Goal: Task Accomplishment & Management: Use online tool/utility

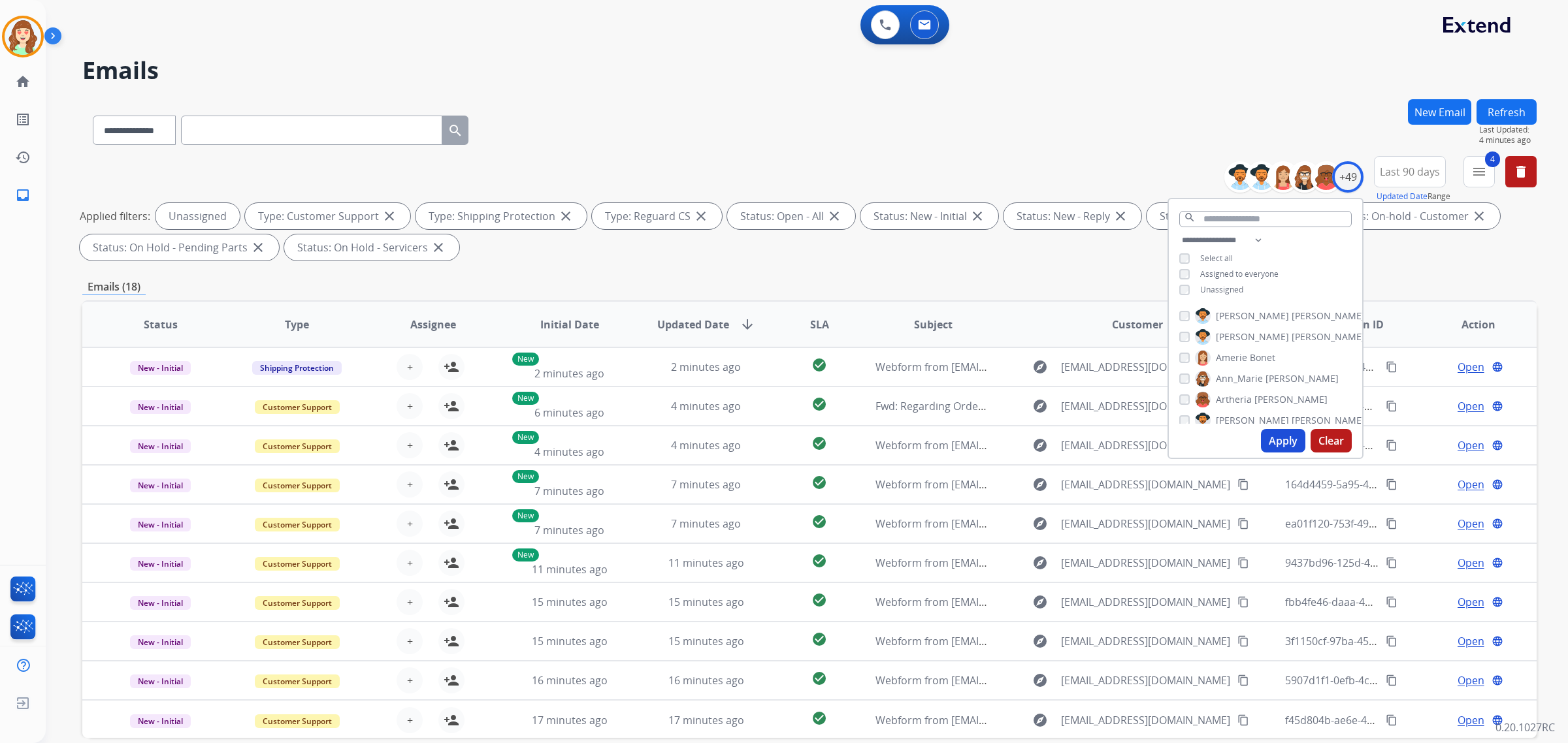
select select "**********"
click at [1279, 446] on button "Apply" at bounding box center [1283, 440] width 45 height 23
click at [1283, 442] on button "Apply" at bounding box center [1283, 440] width 45 height 23
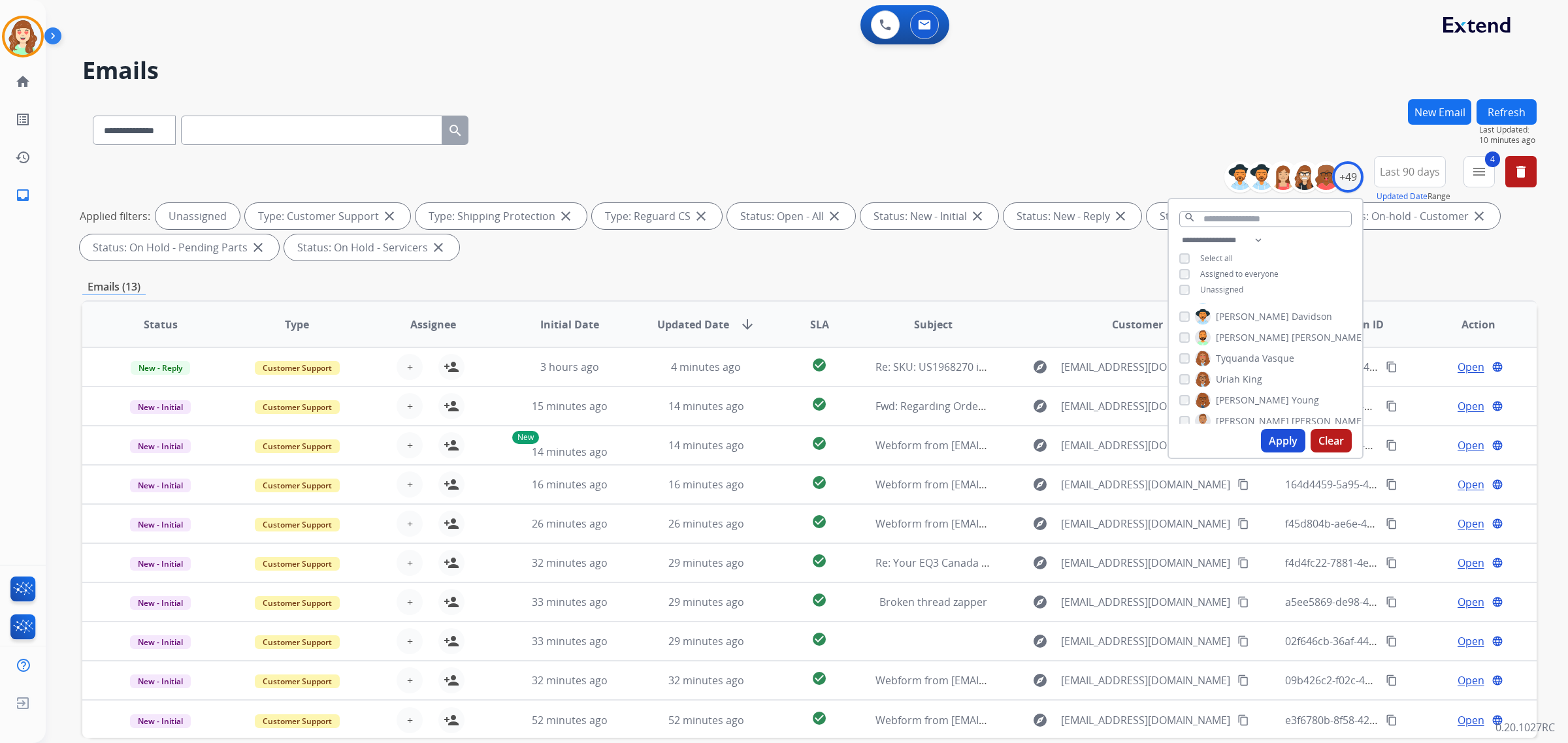
click at [1271, 438] on button "Apply" at bounding box center [1283, 440] width 45 height 23
click at [1285, 442] on button "Apply" at bounding box center [1283, 440] width 45 height 23
click at [1281, 436] on button "Apply" at bounding box center [1283, 440] width 45 height 23
click at [1287, 438] on button "Apply" at bounding box center [1283, 440] width 45 height 23
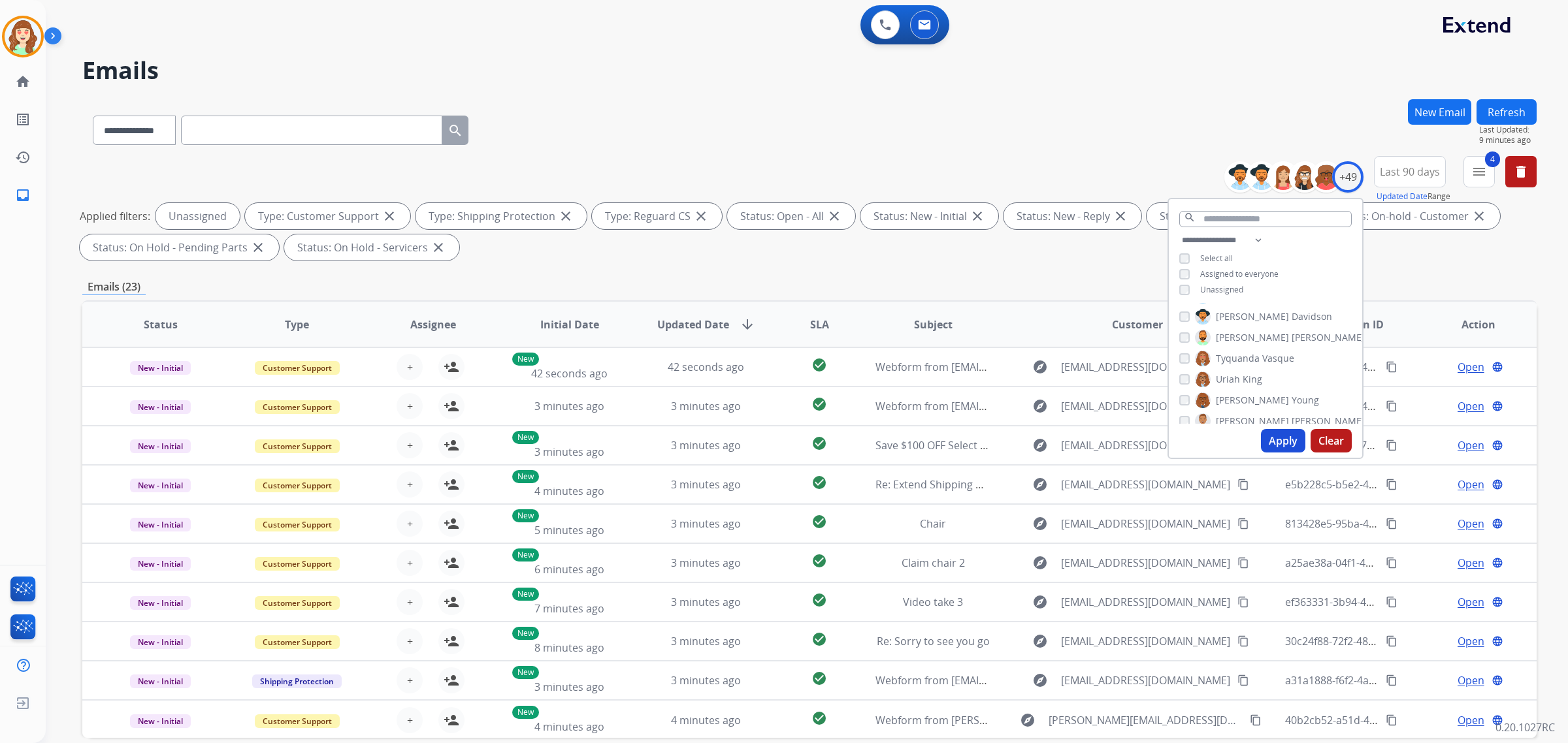
click at [815, 324] on span "SLA" at bounding box center [820, 324] width 19 height 16
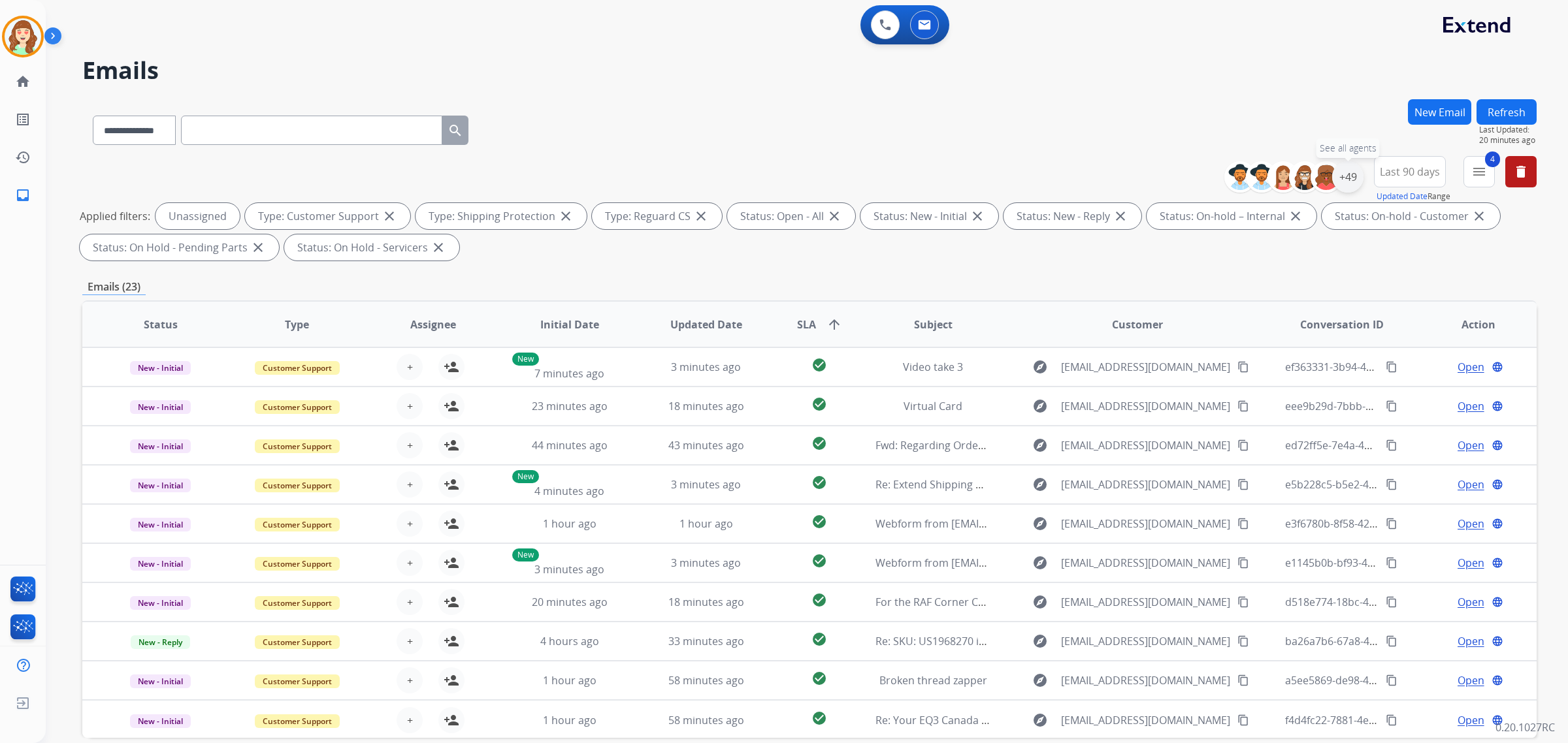
click at [1353, 177] on div "+49" at bounding box center [1347, 176] width 31 height 31
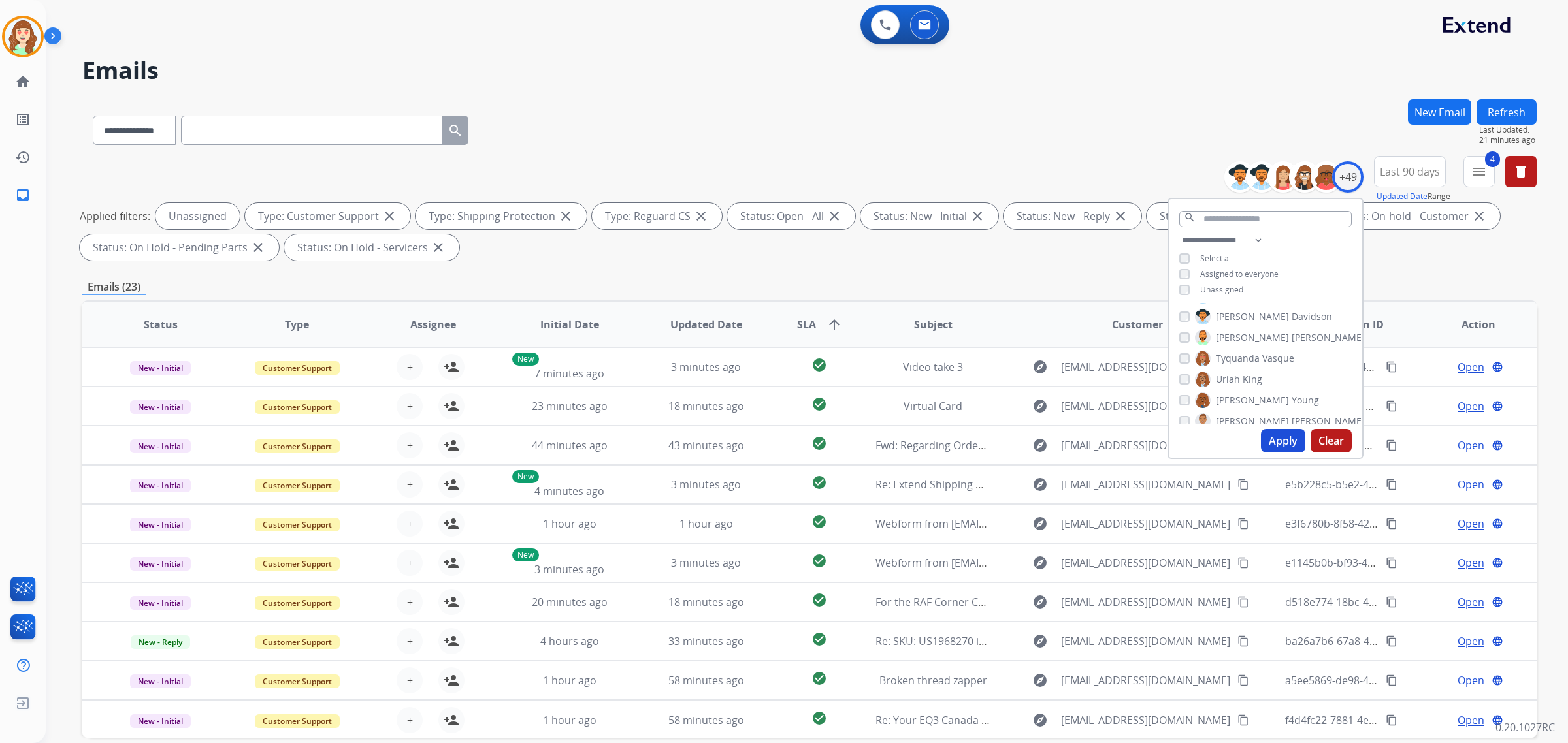
drag, startPoint x: 1268, startPoint y: 441, endPoint x: 1055, endPoint y: 319, distance: 245.5
click at [1272, 441] on button "Apply" at bounding box center [1283, 440] width 45 height 23
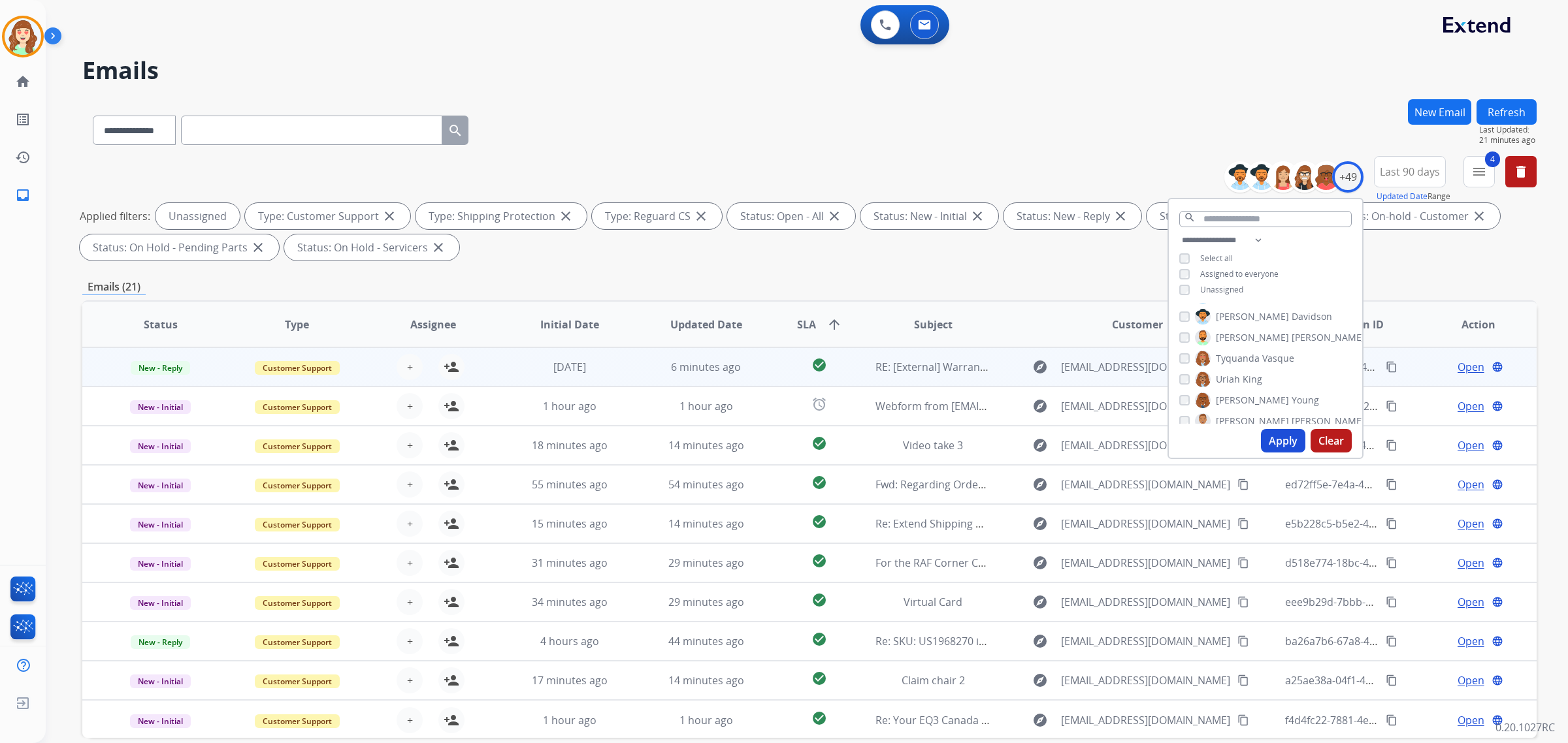
scroll to position [62, 0]
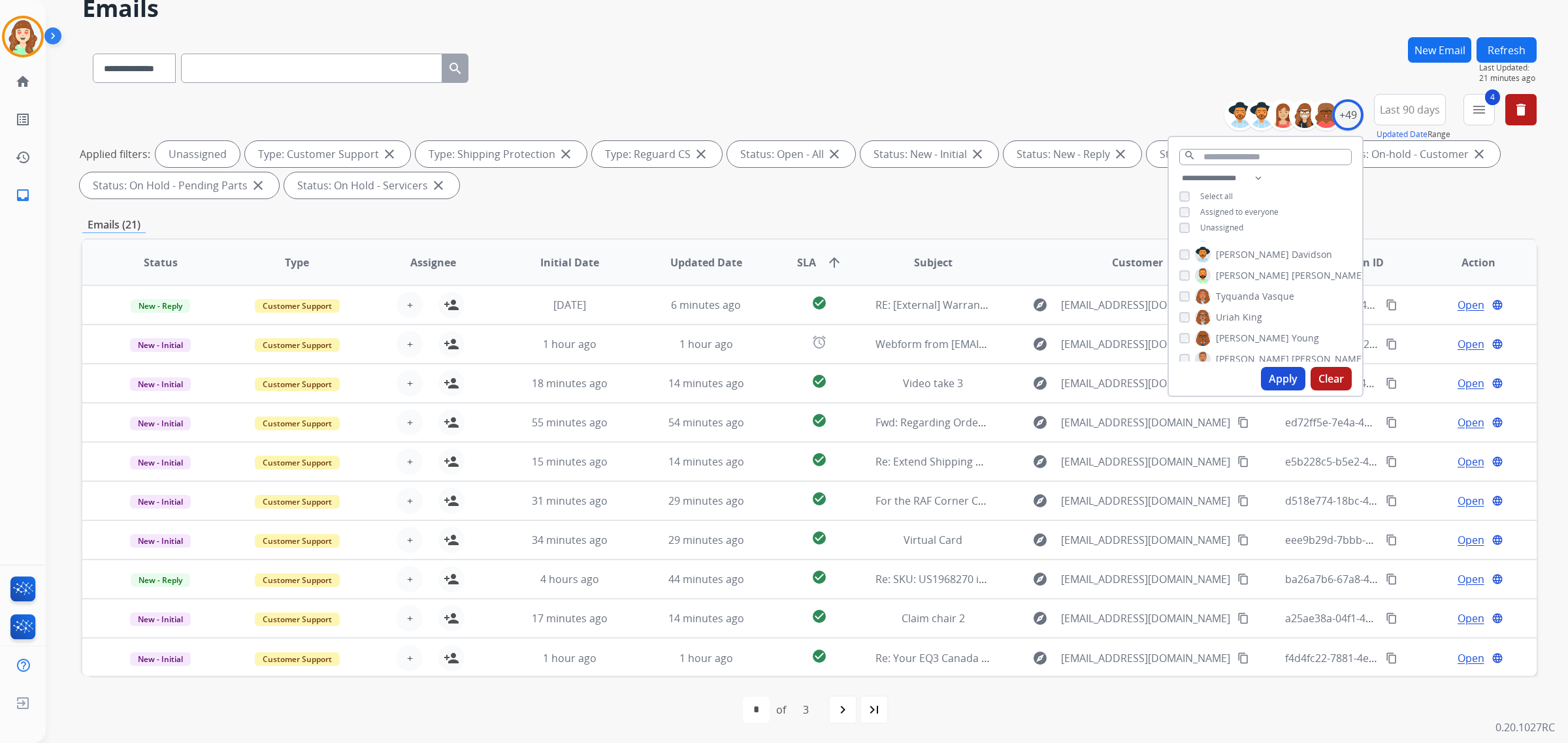
click at [810, 259] on span "SLA" at bounding box center [806, 262] width 19 height 16
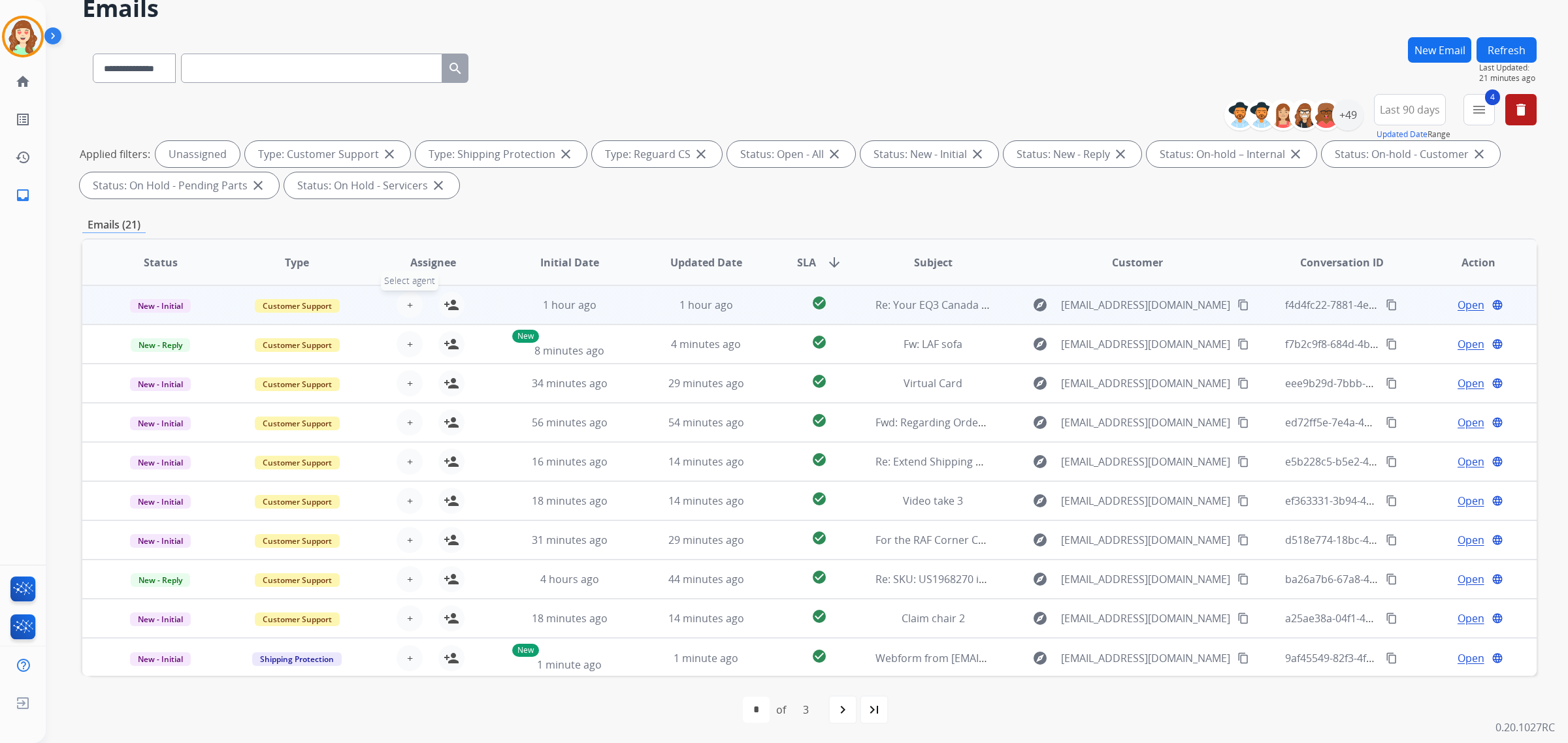
click at [402, 297] on button "+ Select agent" at bounding box center [409, 305] width 26 height 26
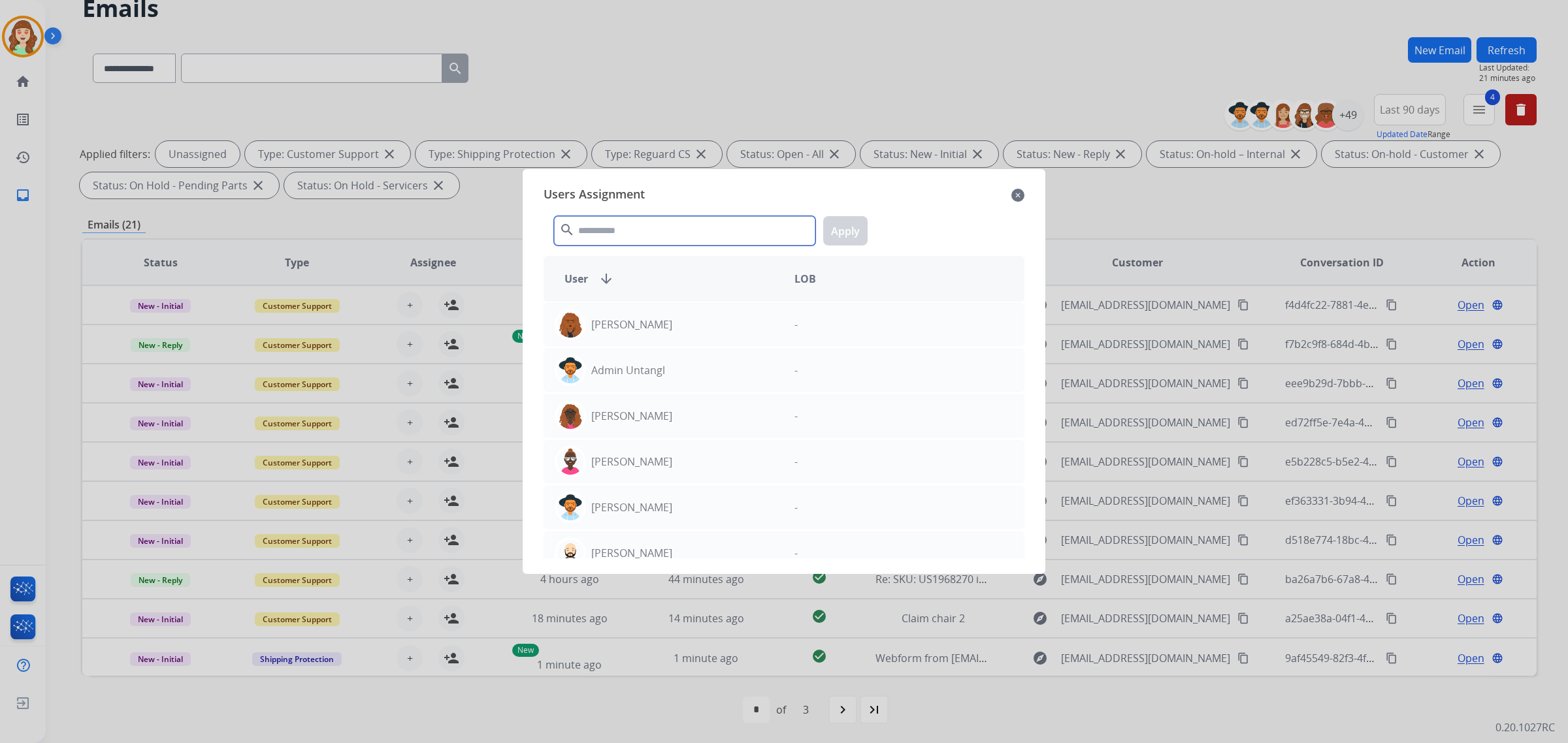
click at [642, 236] on input "text" at bounding box center [684, 230] width 262 height 29
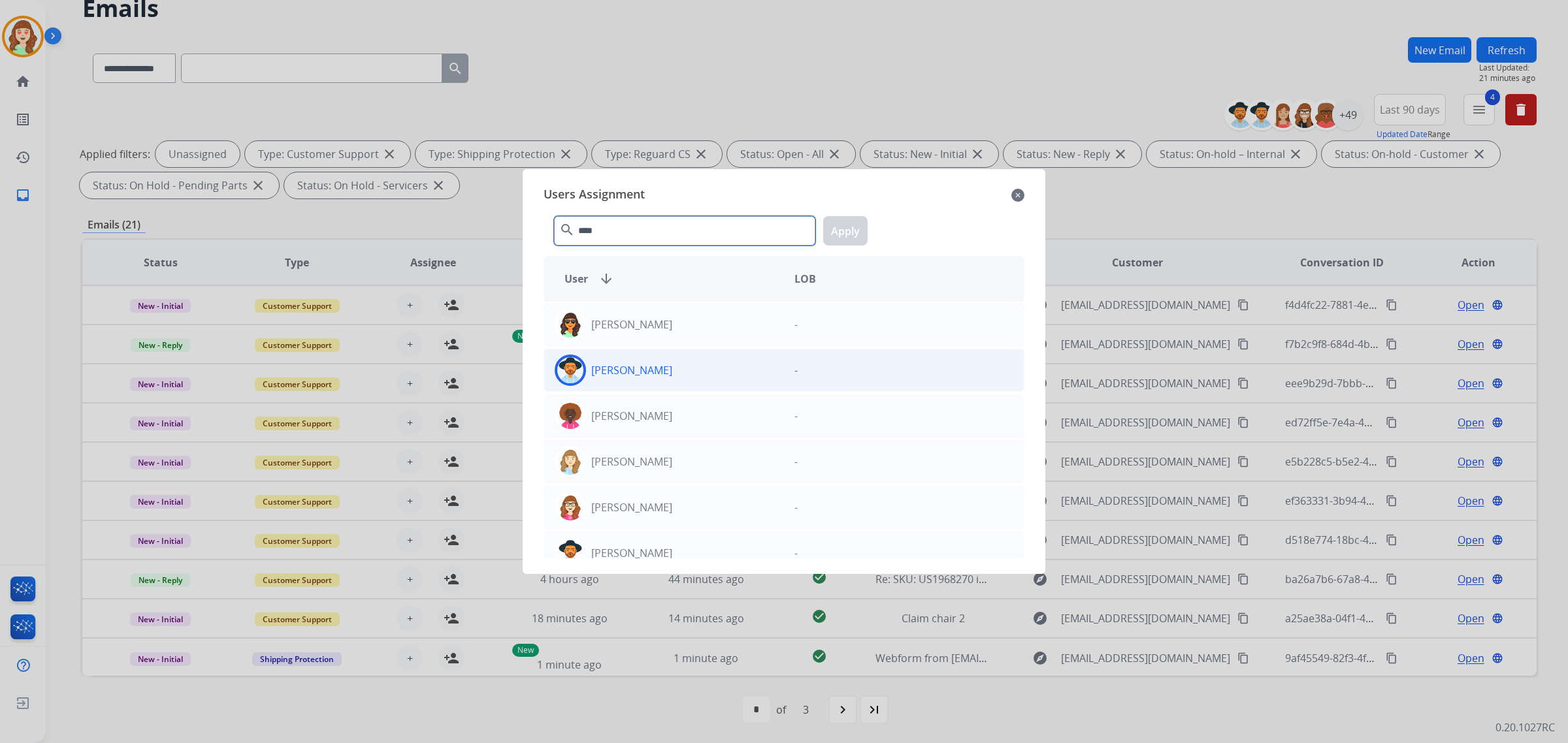
type input "****"
click at [719, 370] on div "[PERSON_NAME]" at bounding box center [664, 370] width 240 height 31
click at [847, 232] on button "Apply" at bounding box center [845, 230] width 45 height 29
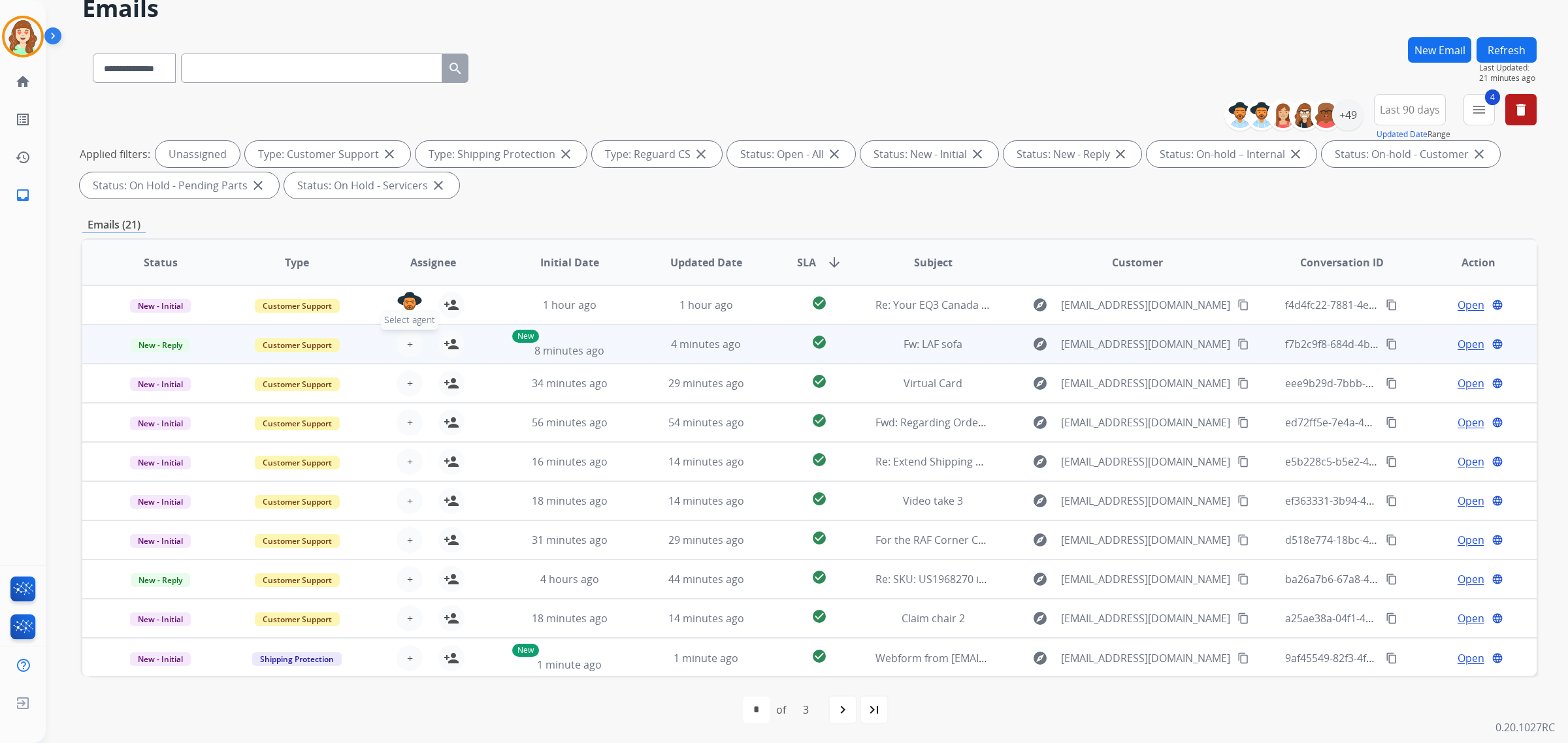
click at [403, 340] on button "+ Select agent" at bounding box center [409, 344] width 26 height 26
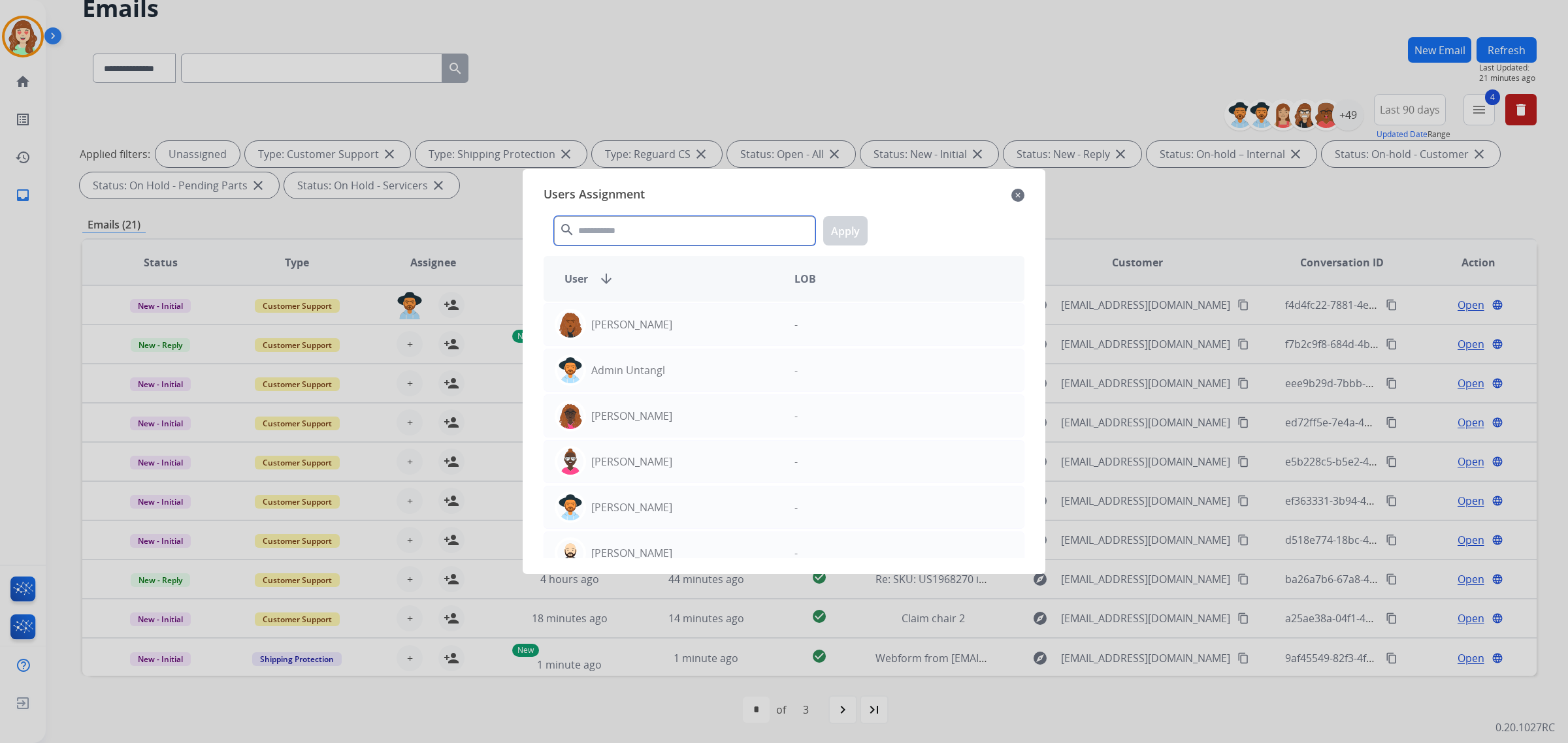
click at [593, 229] on input "text" at bounding box center [684, 230] width 262 height 29
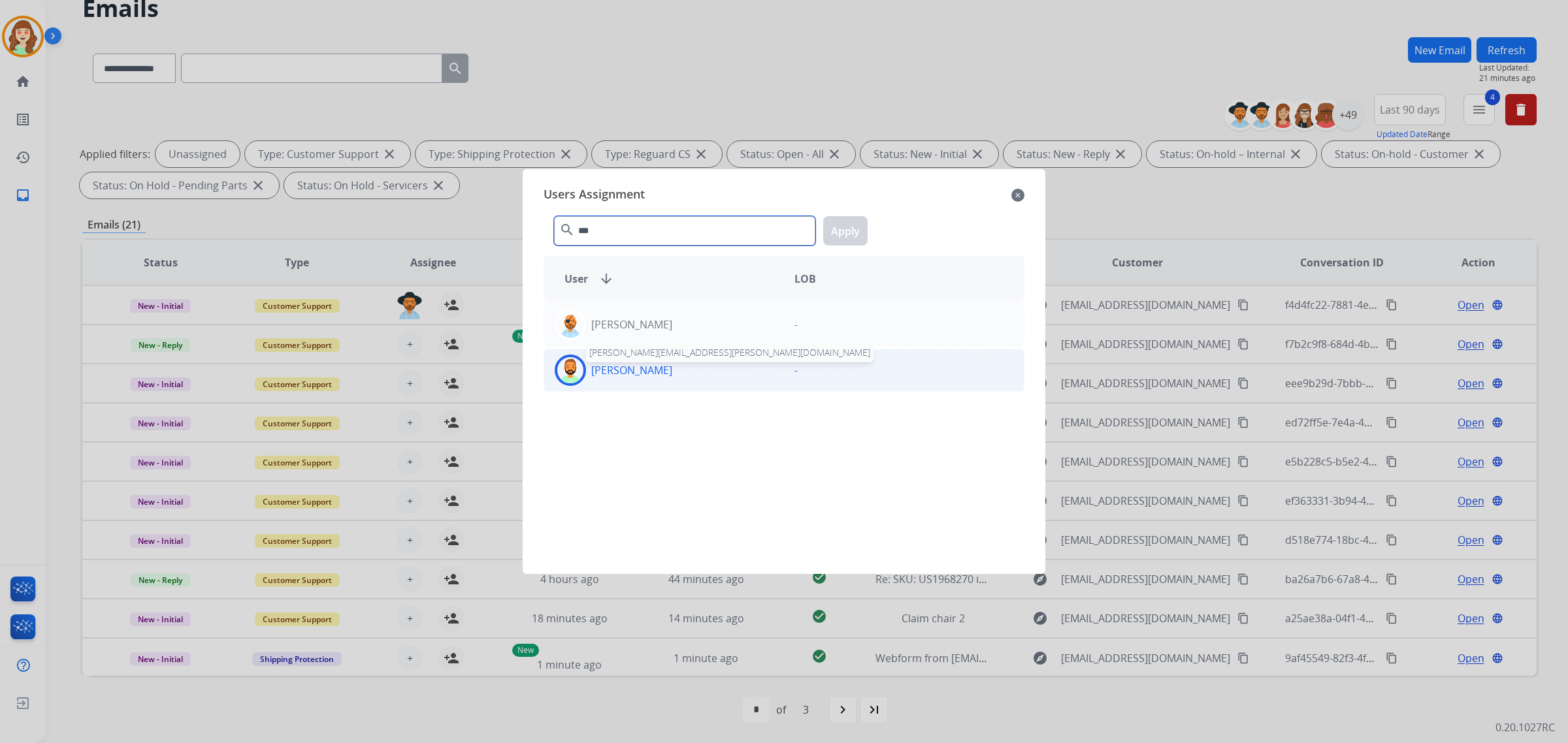
type input "***"
click at [654, 369] on p "[PERSON_NAME]" at bounding box center [632, 371] width 81 height 16
drag, startPoint x: 854, startPoint y: 230, endPoint x: 817, endPoint y: 237, distance: 37.7
click at [849, 233] on button "Apply" at bounding box center [845, 230] width 45 height 29
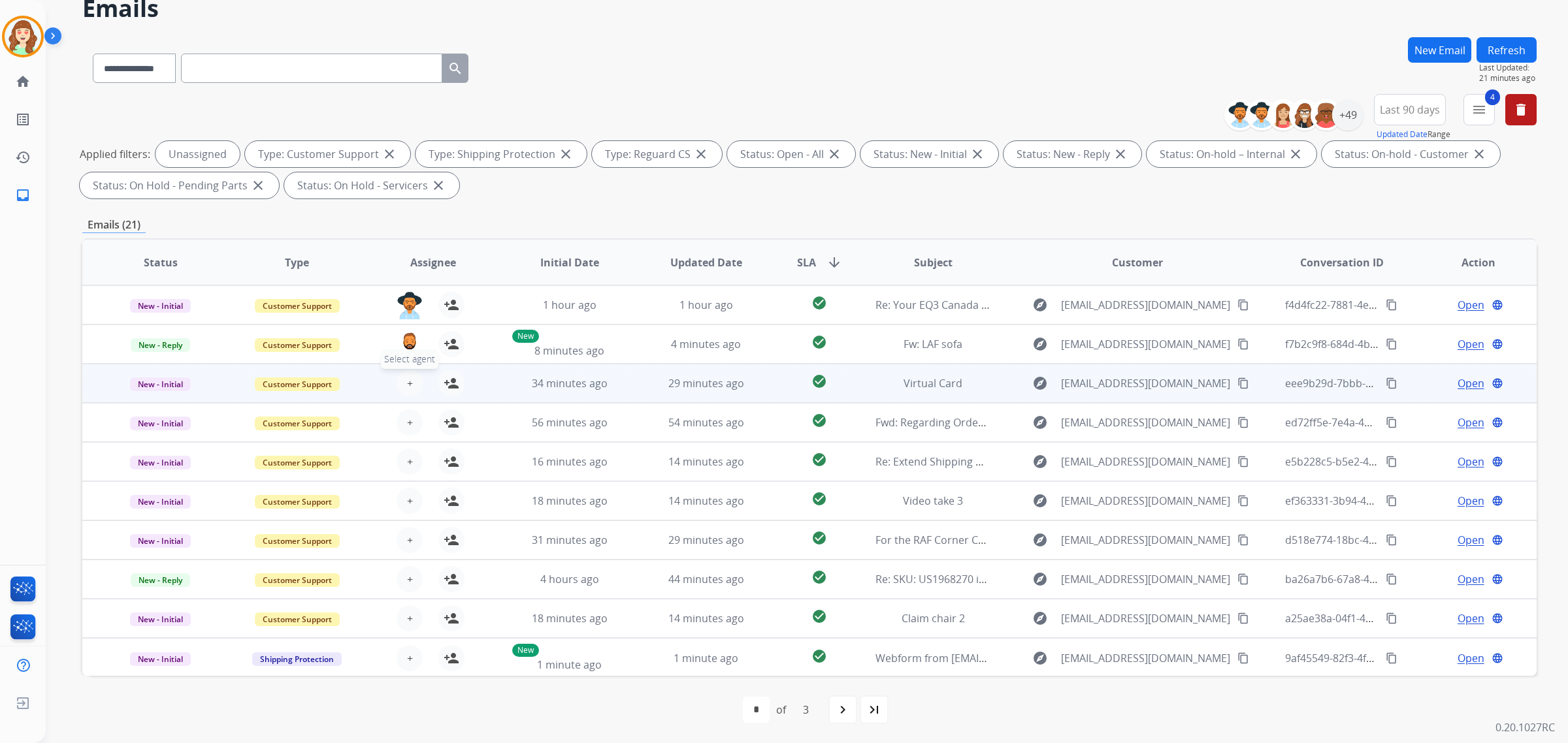
click at [409, 383] on span "+" at bounding box center [409, 383] width 6 height 16
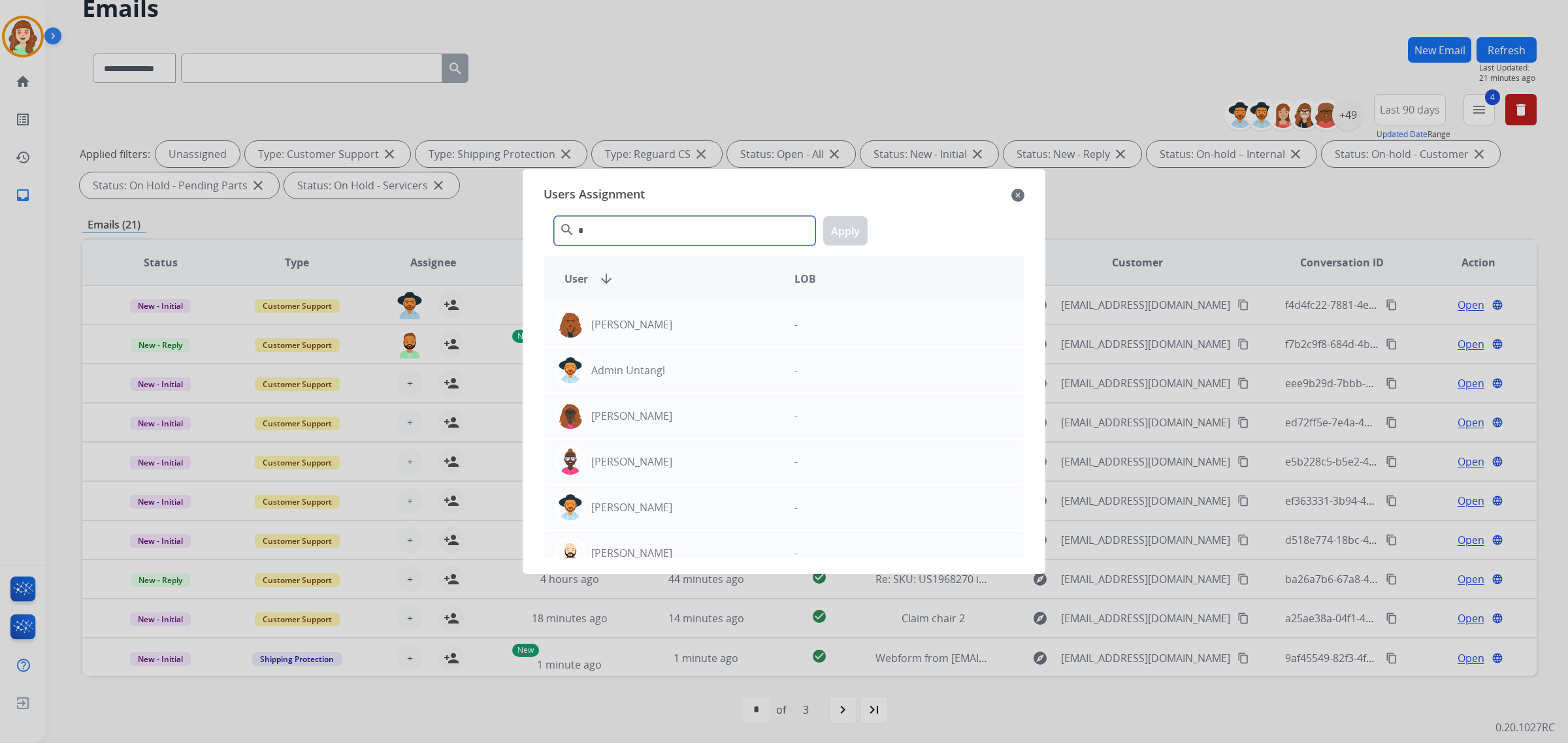
drag, startPoint x: 612, startPoint y: 226, endPoint x: 619, endPoint y: 226, distance: 7.0
click at [612, 226] on input "*" at bounding box center [684, 230] width 262 height 29
type input "****"
click at [652, 546] on div "[PERSON_NAME]" at bounding box center [664, 552] width 240 height 31
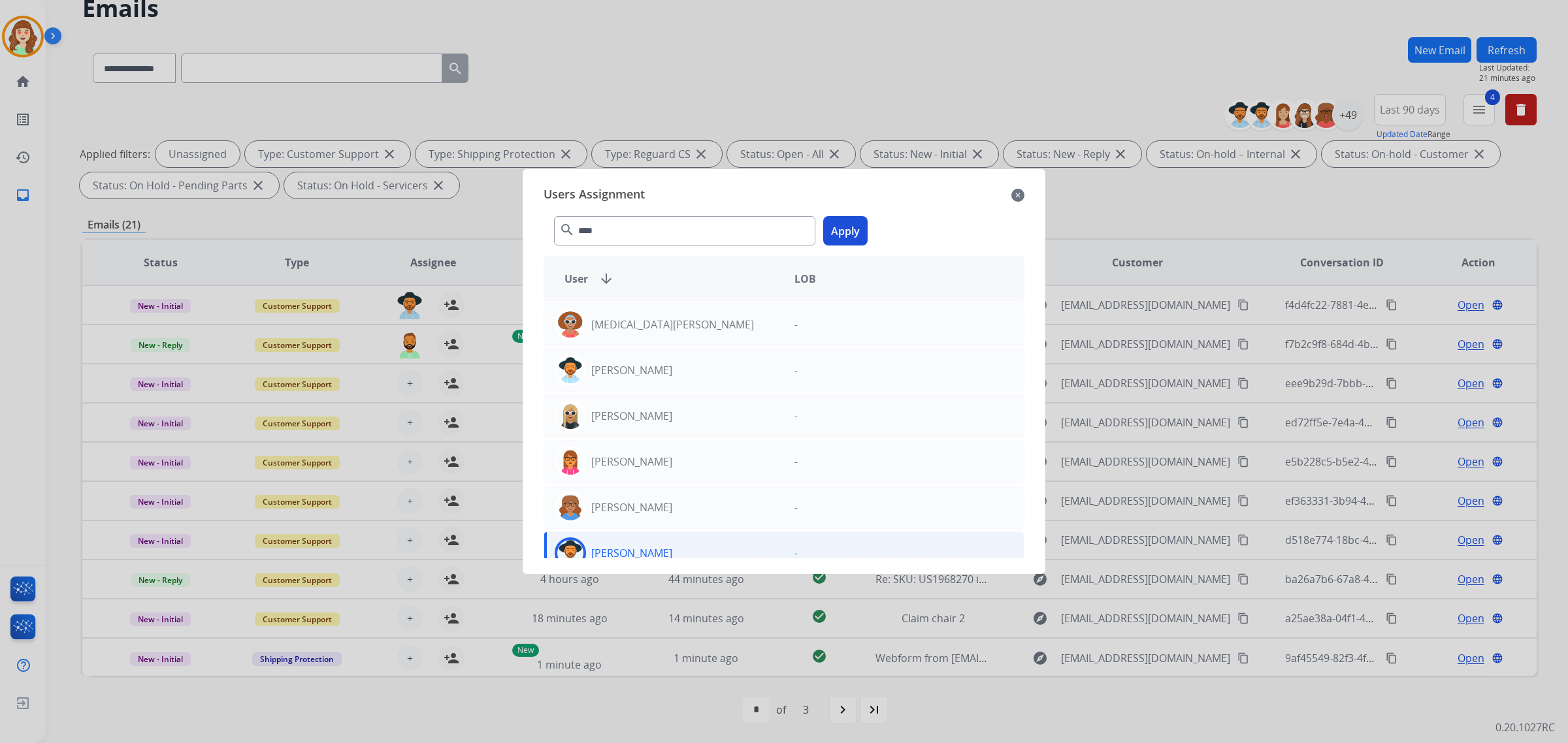
click at [836, 223] on button "Apply" at bounding box center [845, 230] width 45 height 29
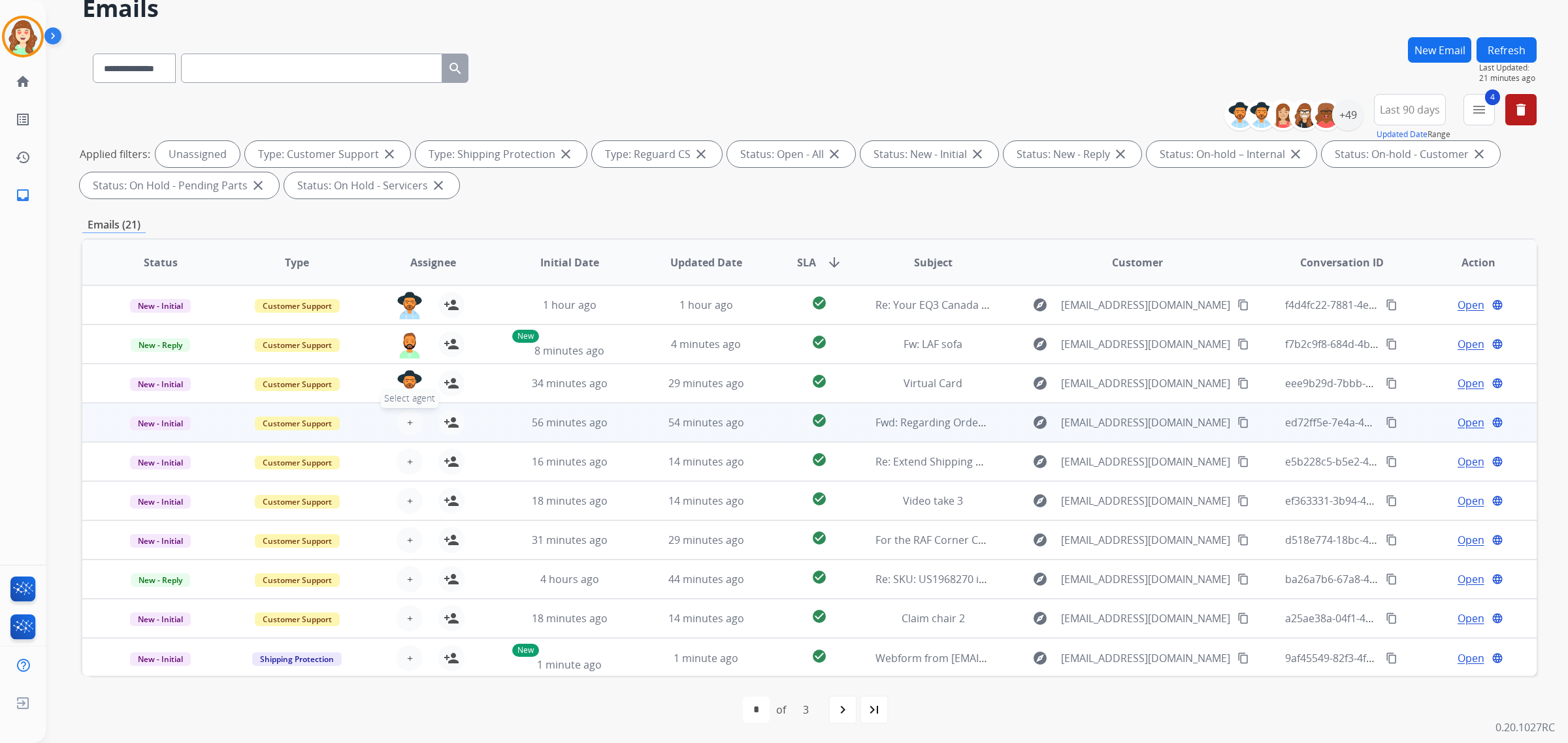
click at [408, 418] on span "+" at bounding box center [409, 423] width 6 height 16
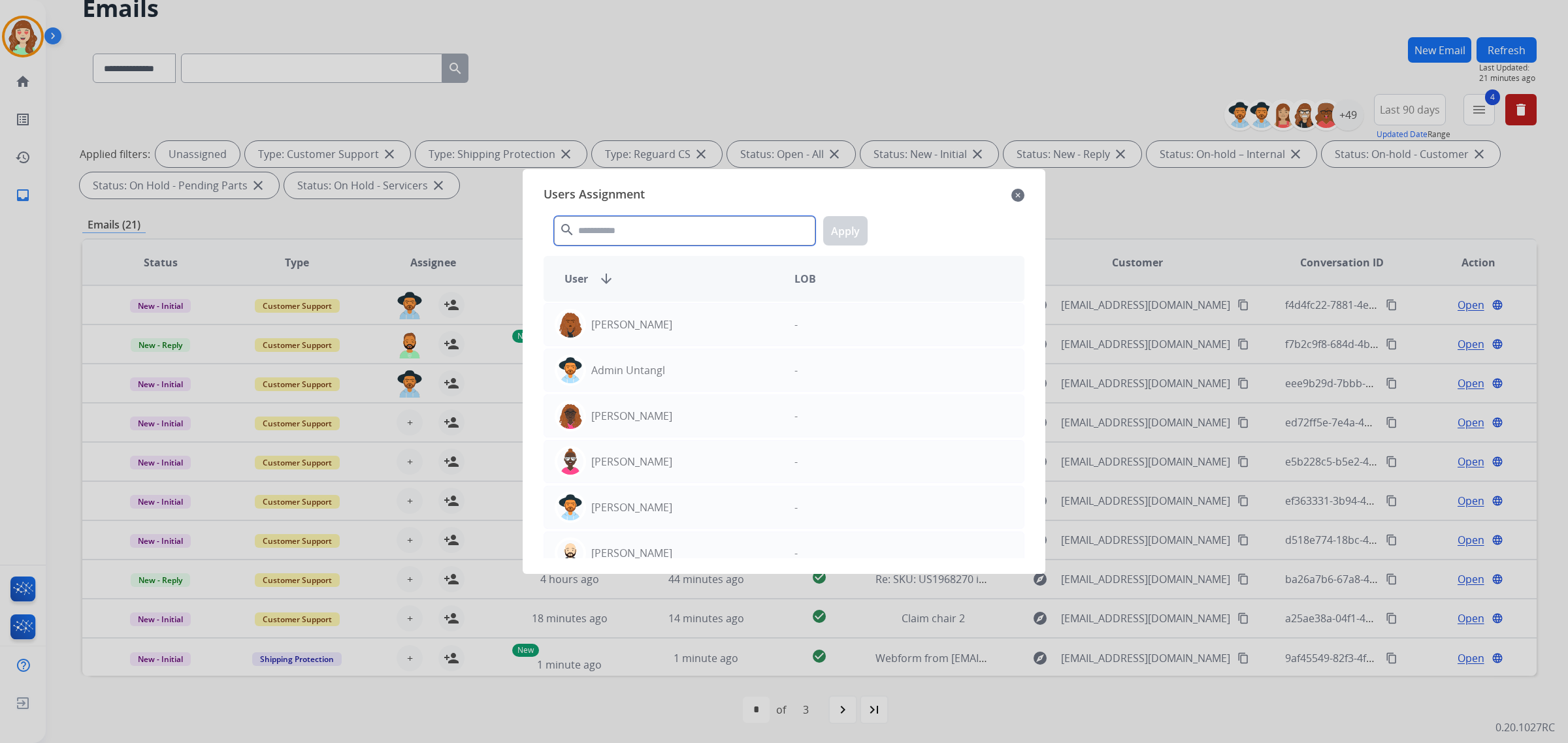
click at [680, 229] on input "text" at bounding box center [684, 230] width 262 height 29
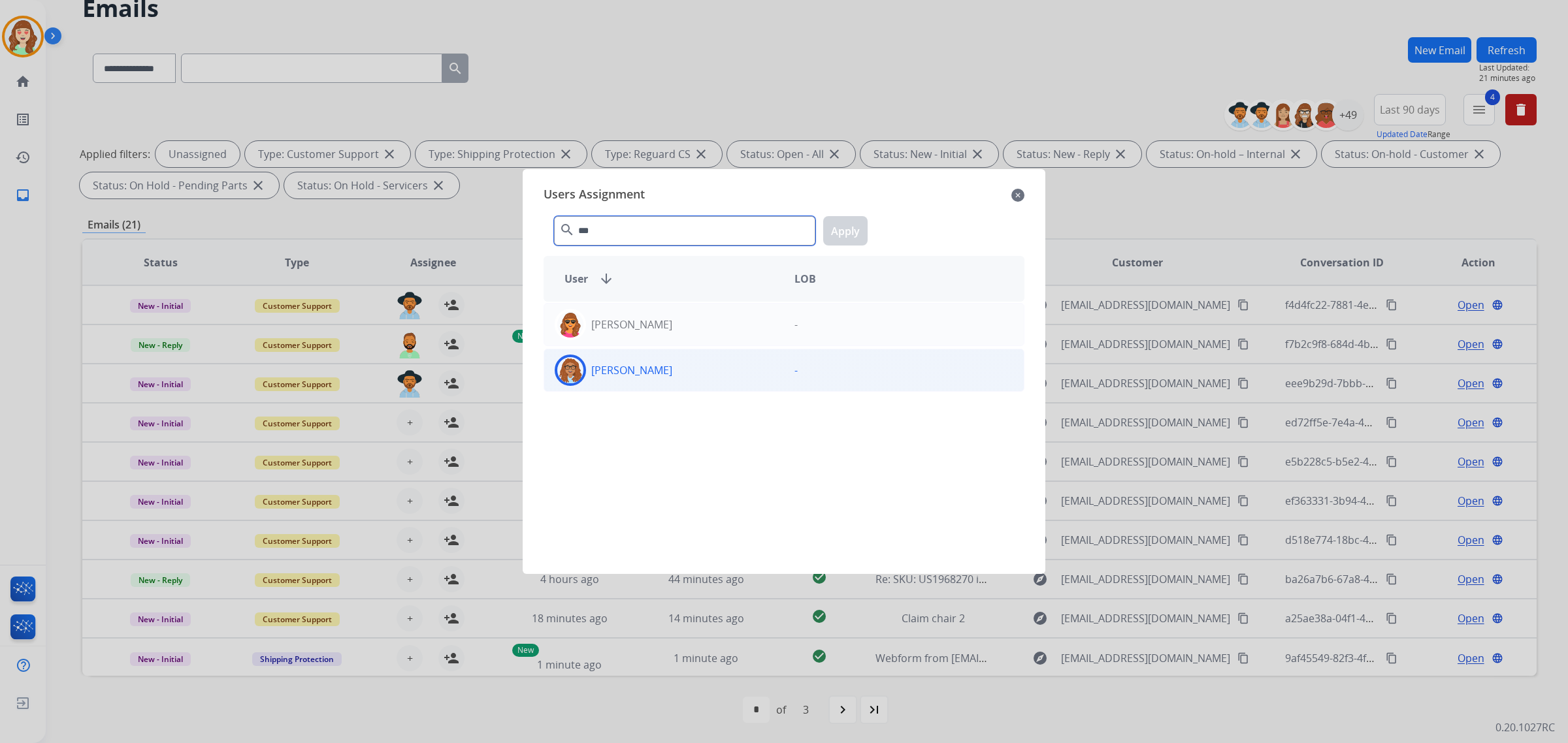
type input "***"
click at [675, 370] on div "[PERSON_NAME]" at bounding box center [664, 370] width 240 height 31
drag, startPoint x: 840, startPoint y: 236, endPoint x: 492, endPoint y: 413, distance: 390.4
click at [828, 240] on button "Apply" at bounding box center [845, 230] width 45 height 29
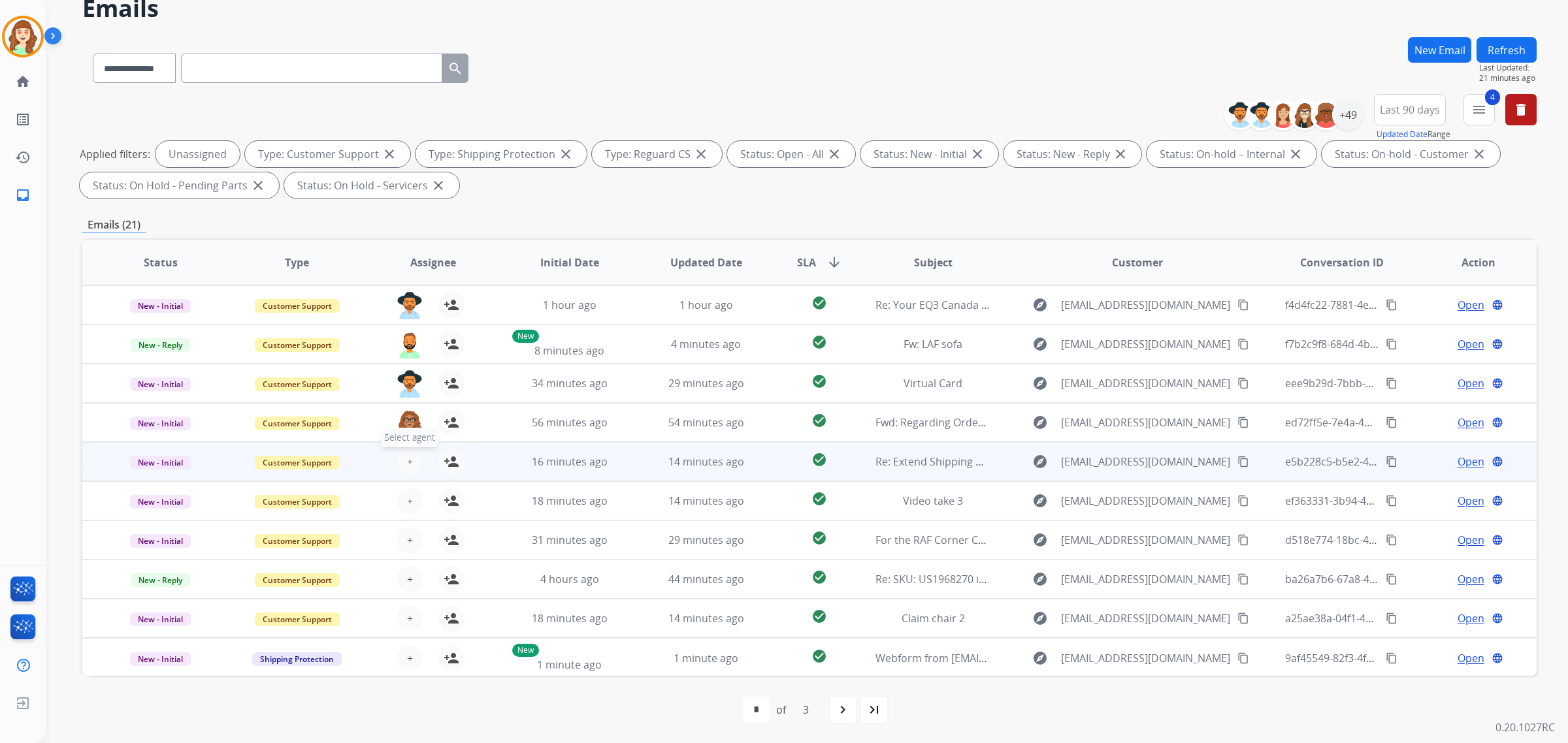
click at [407, 459] on span "+" at bounding box center [409, 462] width 6 height 16
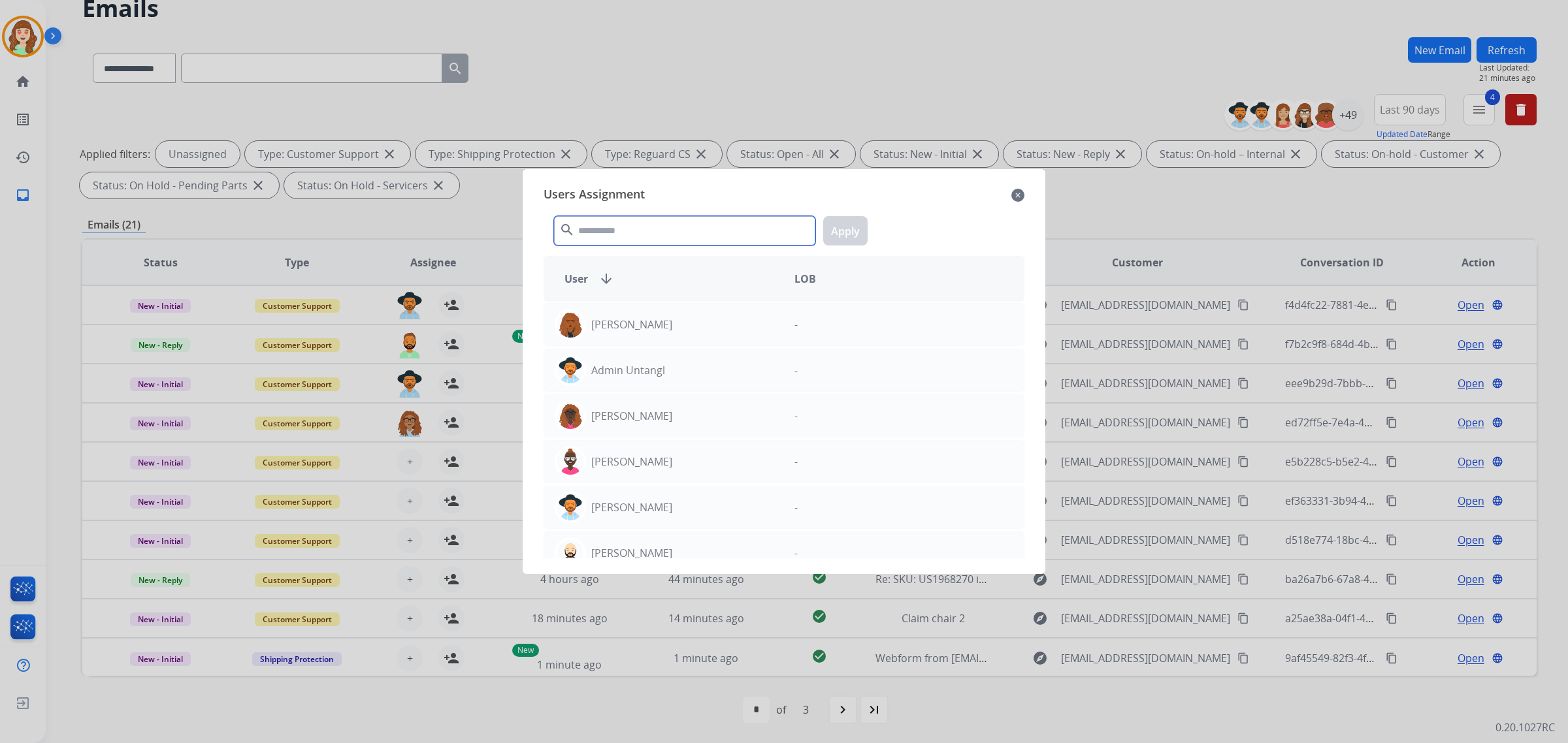
click at [622, 233] on input "text" at bounding box center [684, 230] width 262 height 29
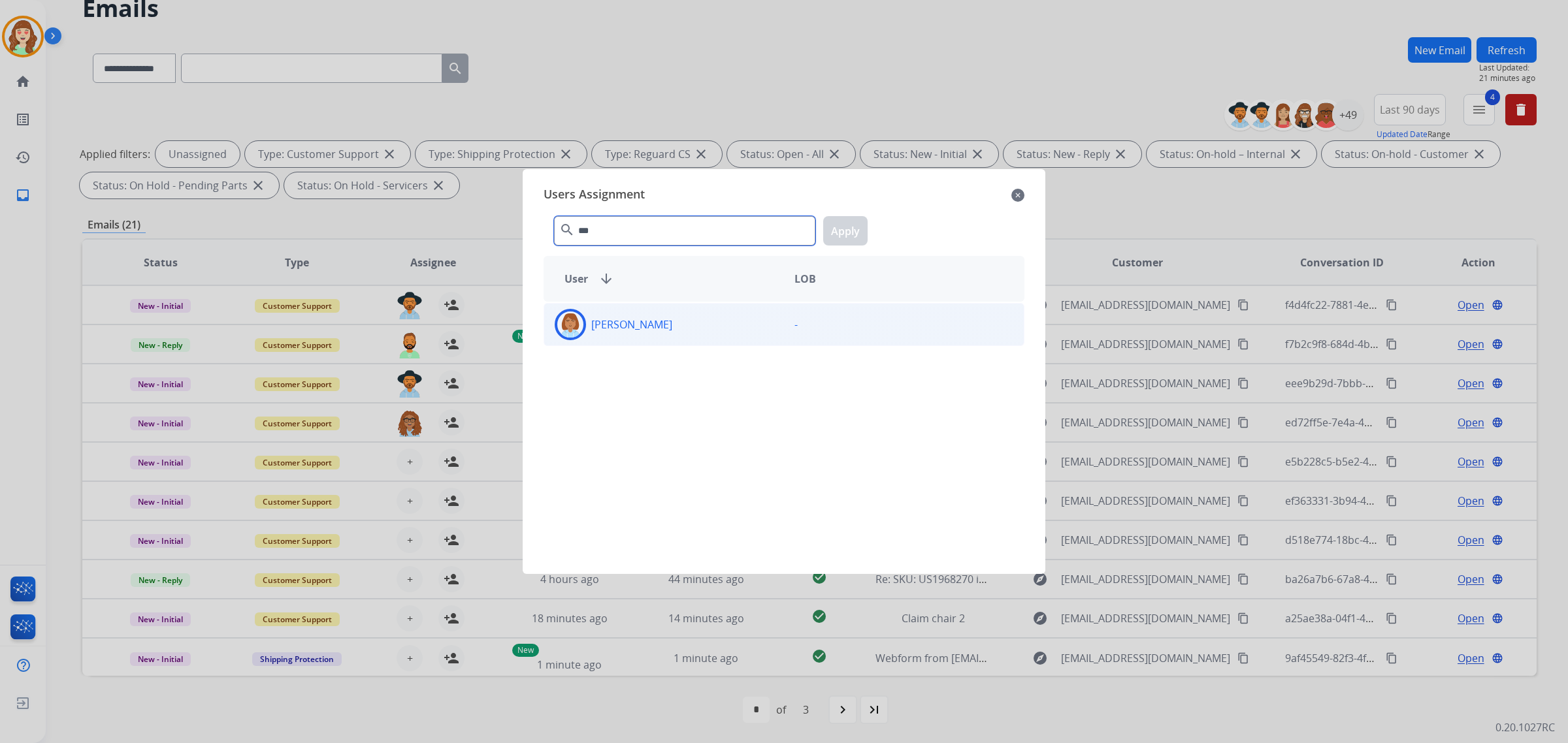
type input "***"
click at [672, 323] on p "[PERSON_NAME]" at bounding box center [632, 324] width 81 height 16
drag, startPoint x: 846, startPoint y: 230, endPoint x: 837, endPoint y: 236, distance: 10.8
click at [842, 233] on button "Apply" at bounding box center [845, 230] width 45 height 29
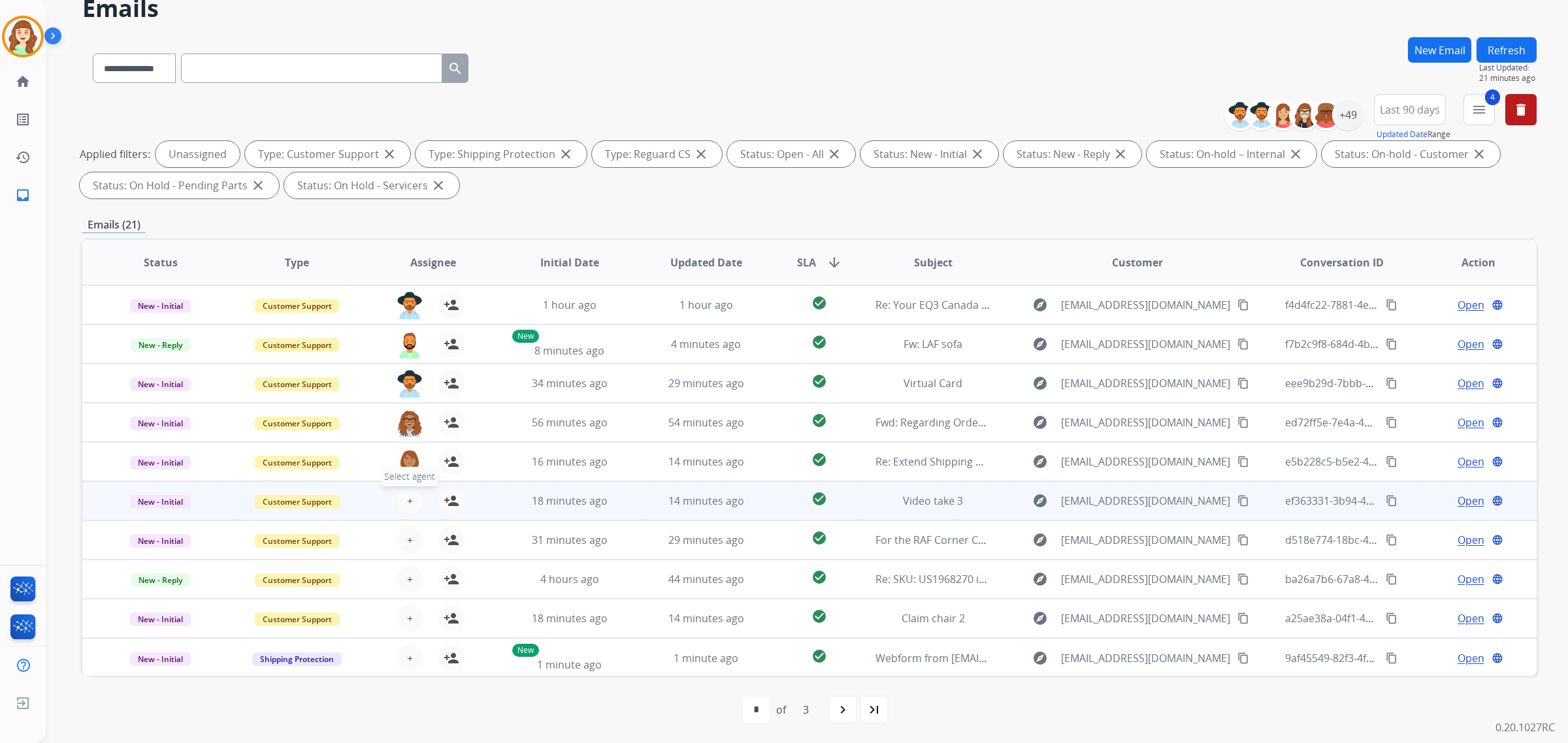
click at [412, 490] on button "+ Select agent" at bounding box center [409, 501] width 26 height 26
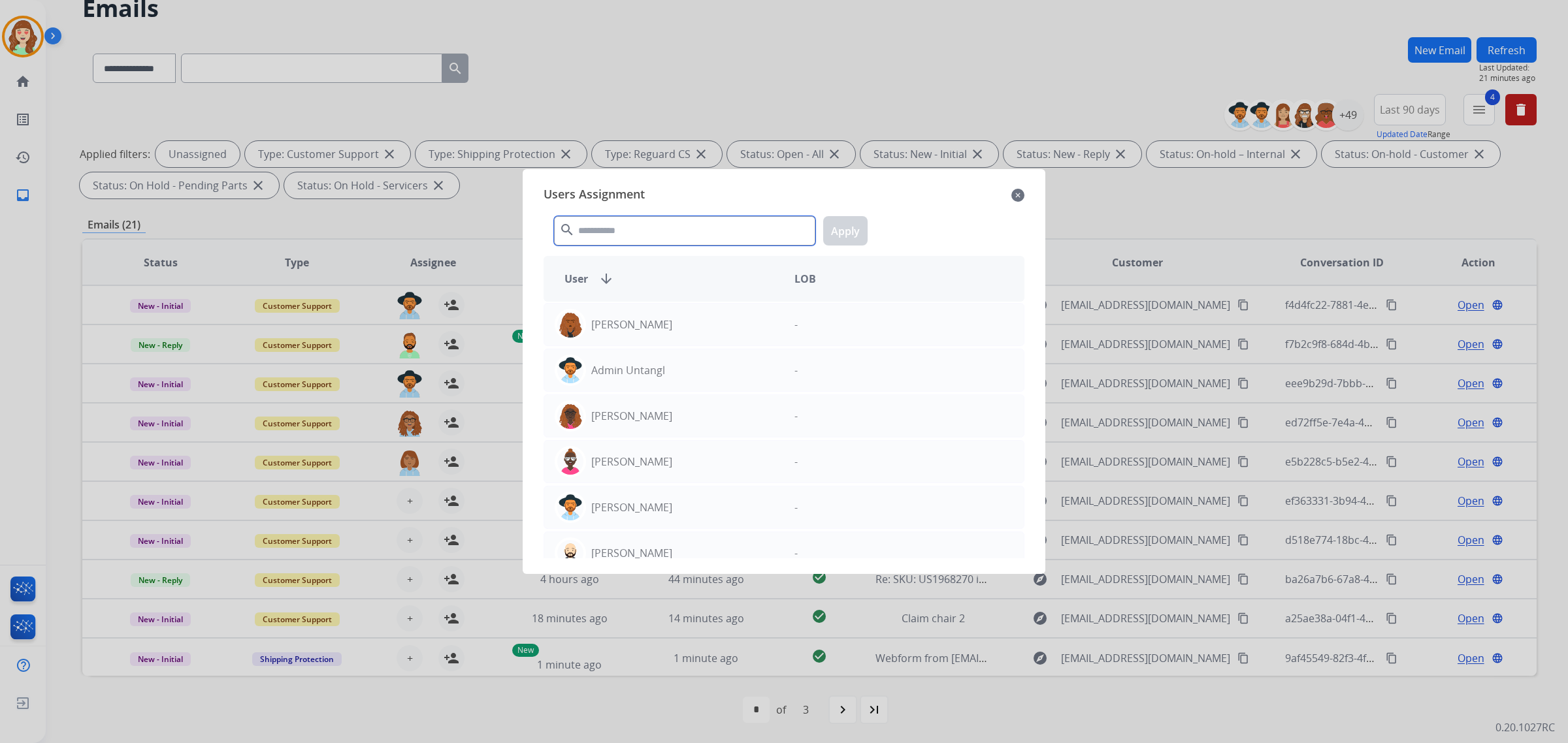
click at [680, 232] on input "text" at bounding box center [684, 230] width 262 height 29
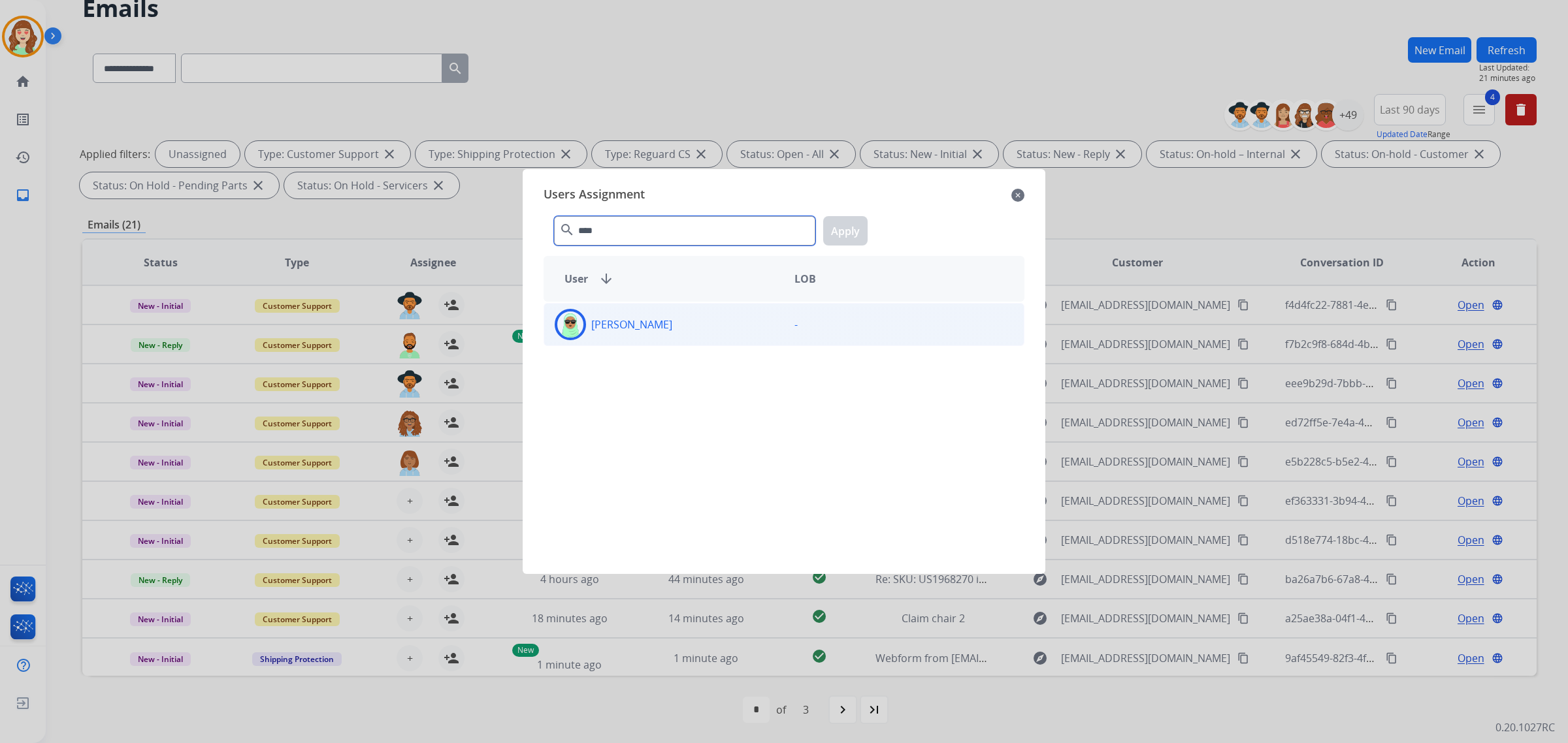
type input "****"
click at [696, 321] on div "[PERSON_NAME]" at bounding box center [664, 324] width 240 height 31
drag, startPoint x: 851, startPoint y: 229, endPoint x: 654, endPoint y: 305, distance: 211.2
click at [850, 229] on button "Apply" at bounding box center [845, 230] width 45 height 29
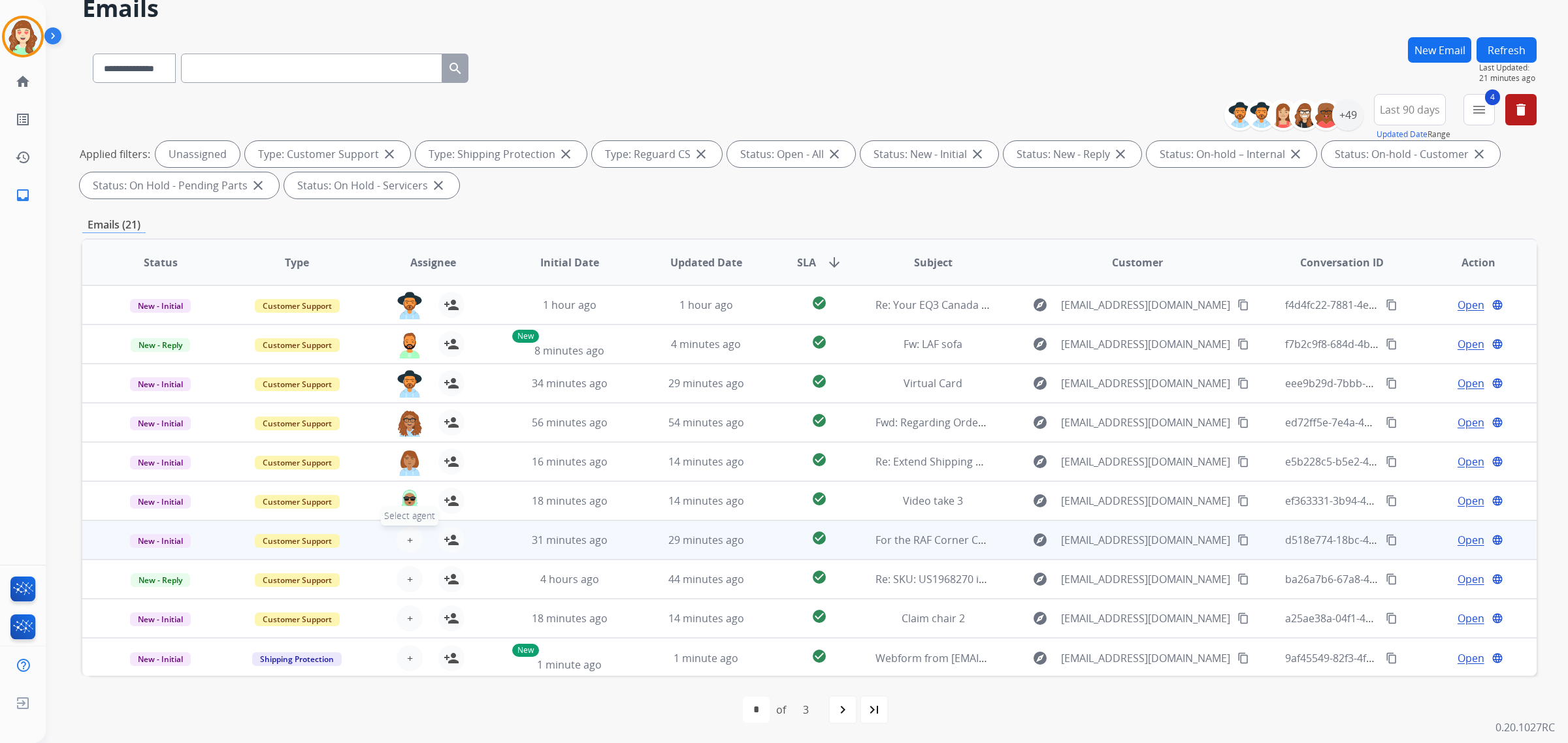
click at [408, 530] on button "+ Select agent" at bounding box center [409, 540] width 26 height 26
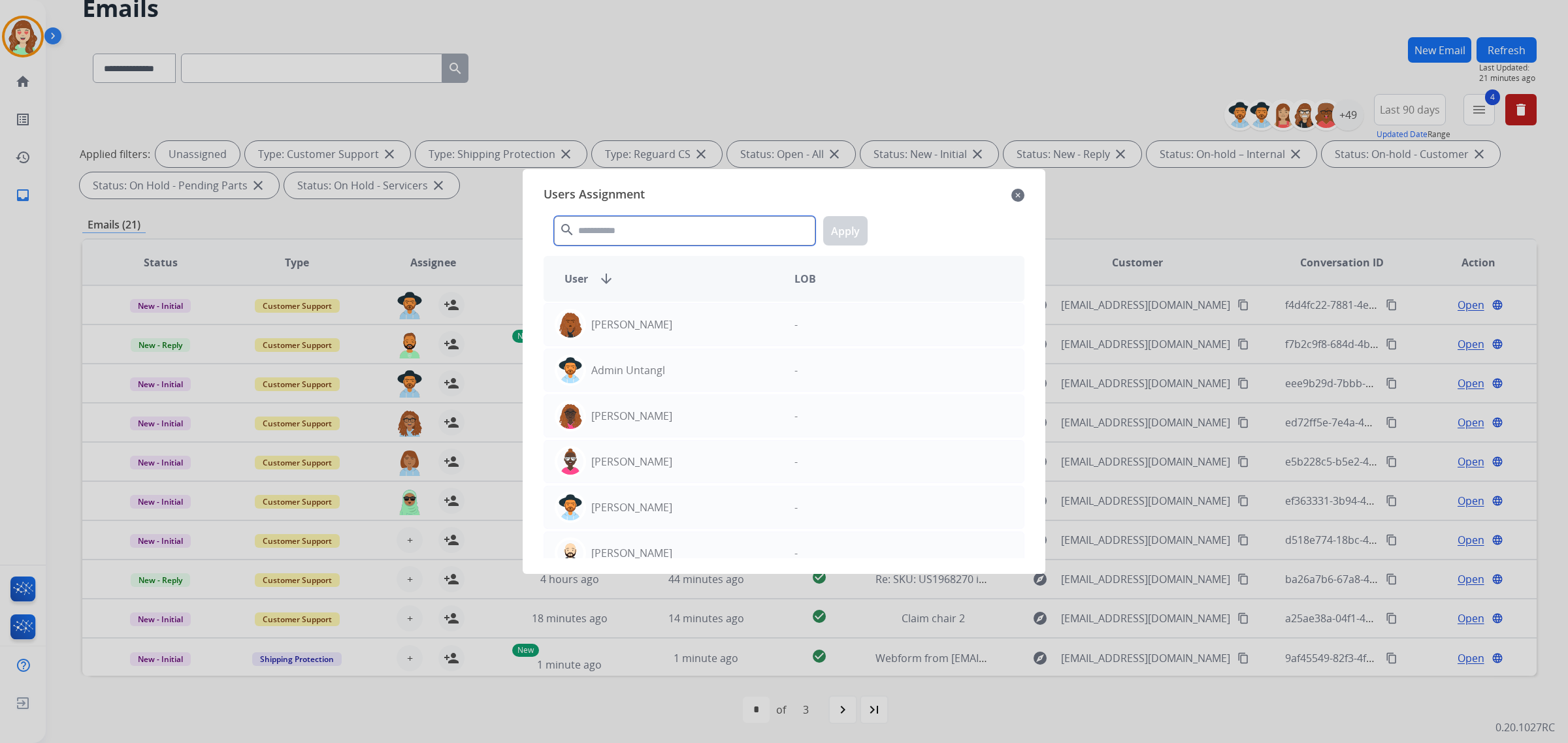
click at [603, 230] on input "text" at bounding box center [684, 230] width 262 height 29
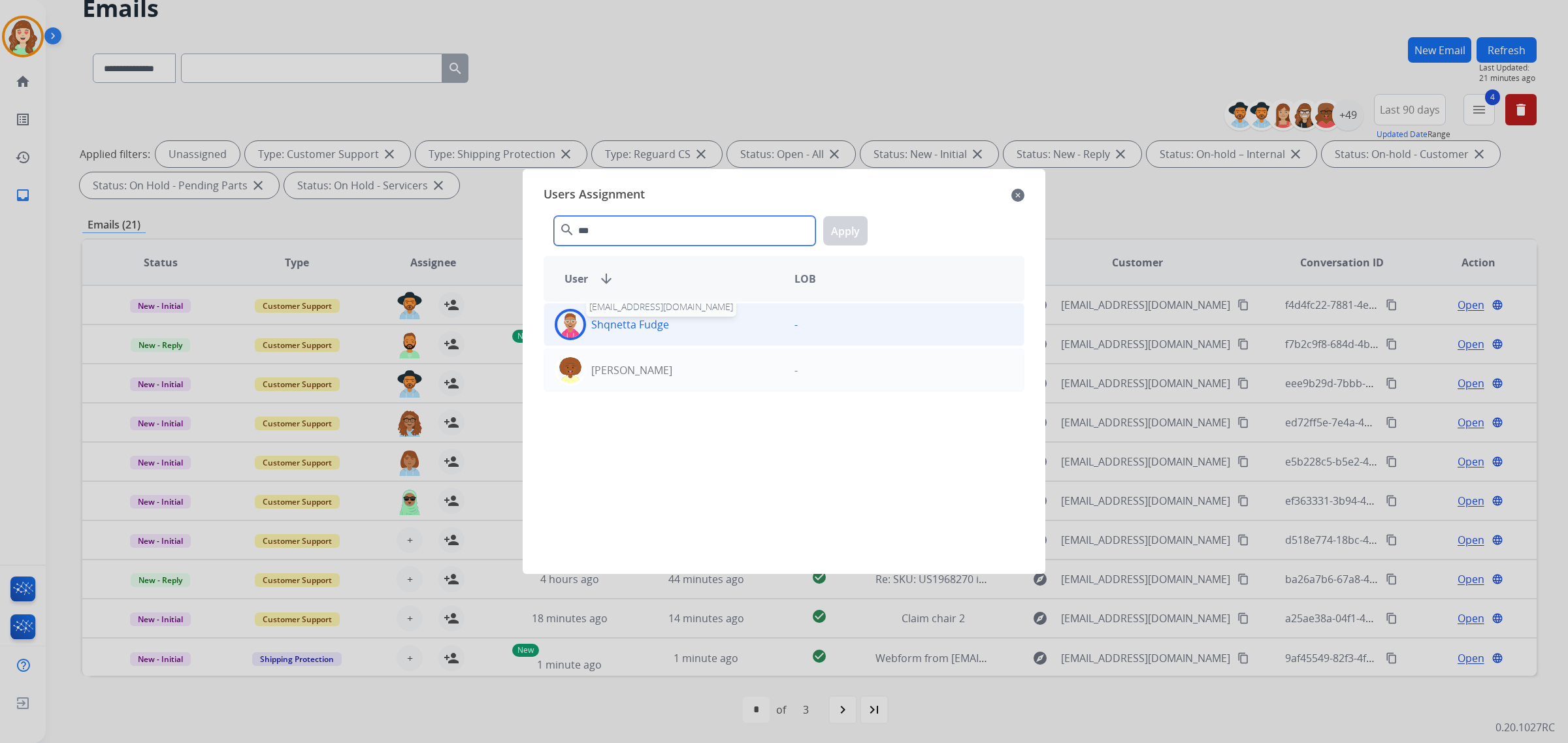
type input "***"
click at [655, 321] on p "Shqnetta Fudge" at bounding box center [629, 324] width 77 height 16
click at [838, 234] on button "Apply" at bounding box center [845, 230] width 45 height 29
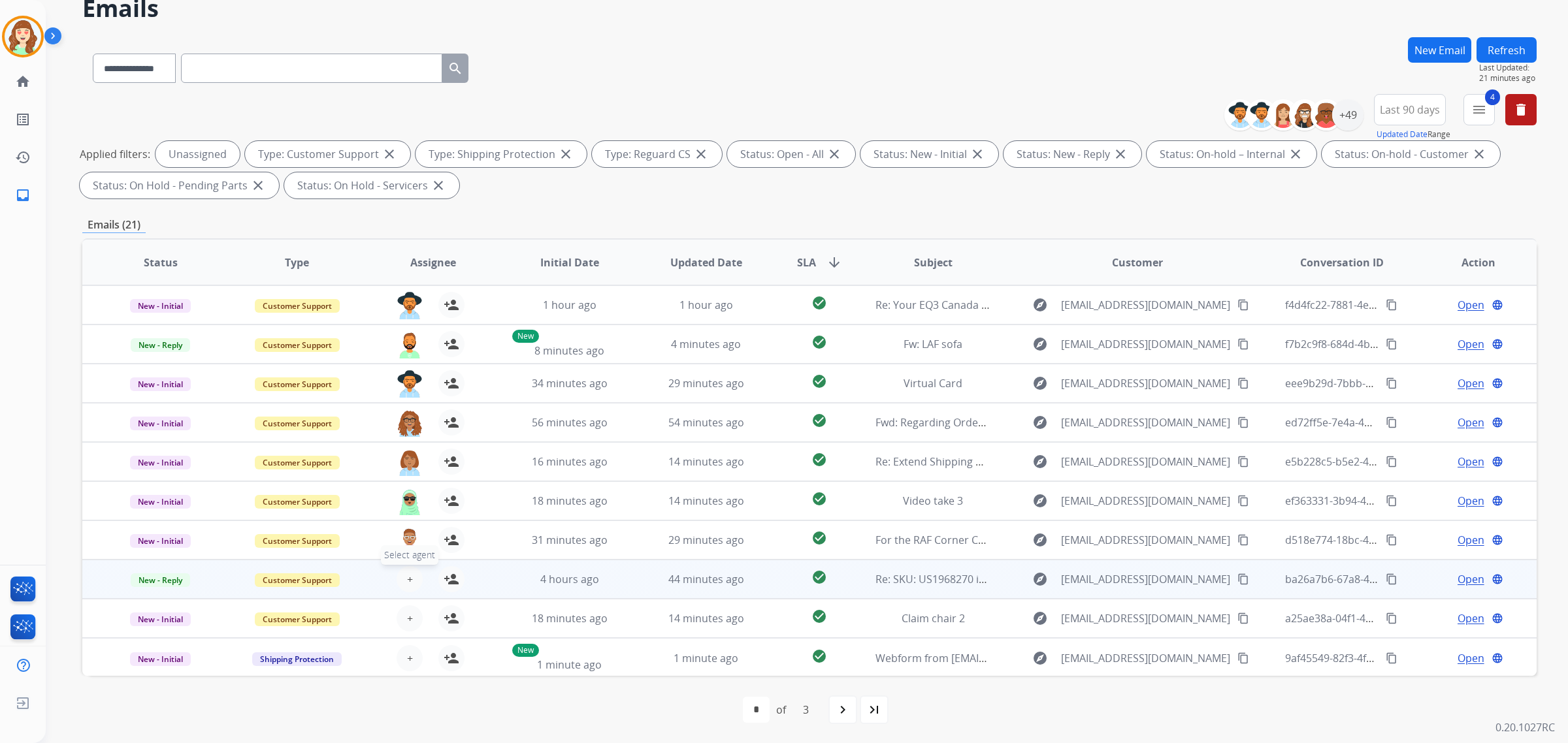
click at [413, 572] on button "+ Select agent" at bounding box center [409, 579] width 26 height 26
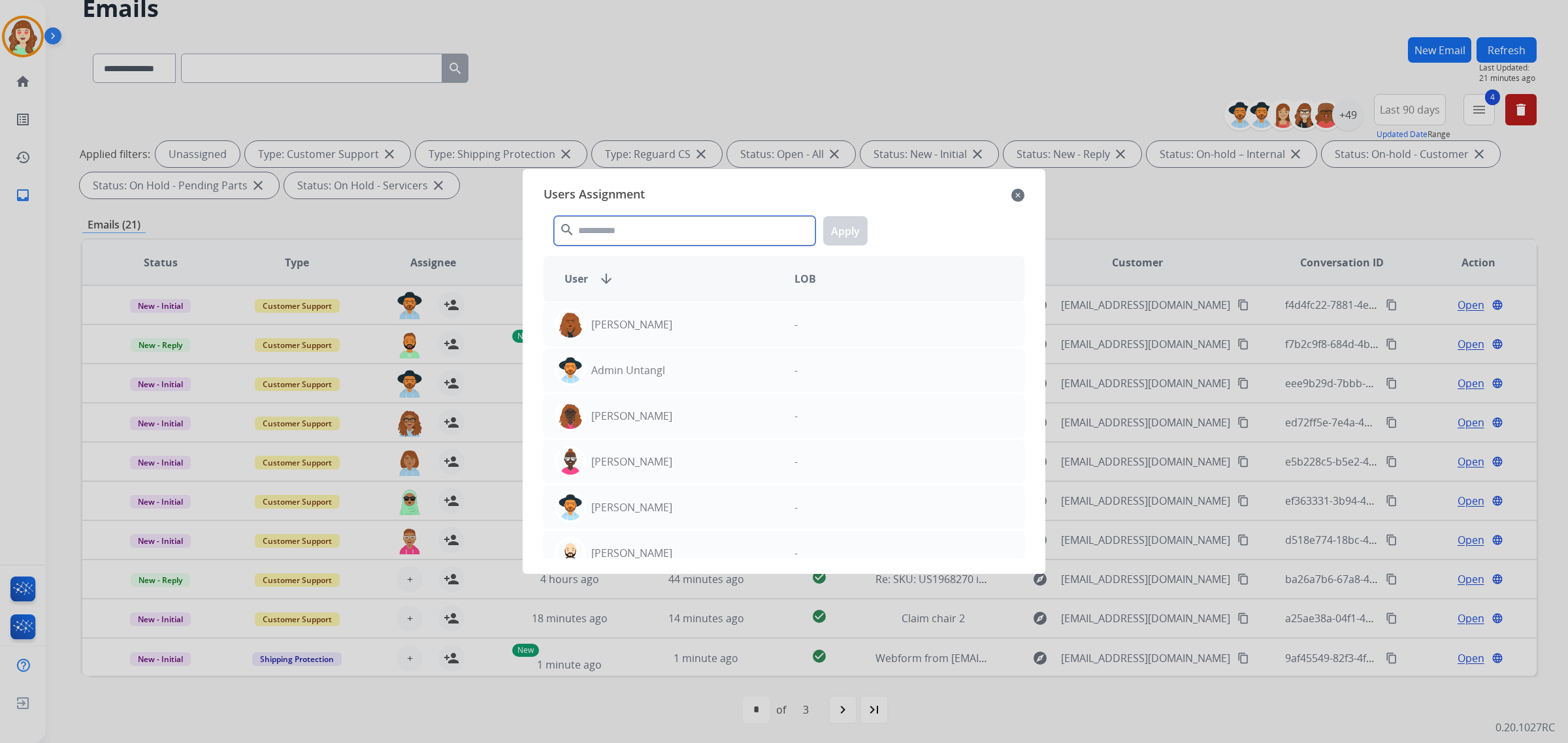
click at [639, 218] on input "text" at bounding box center [684, 230] width 262 height 29
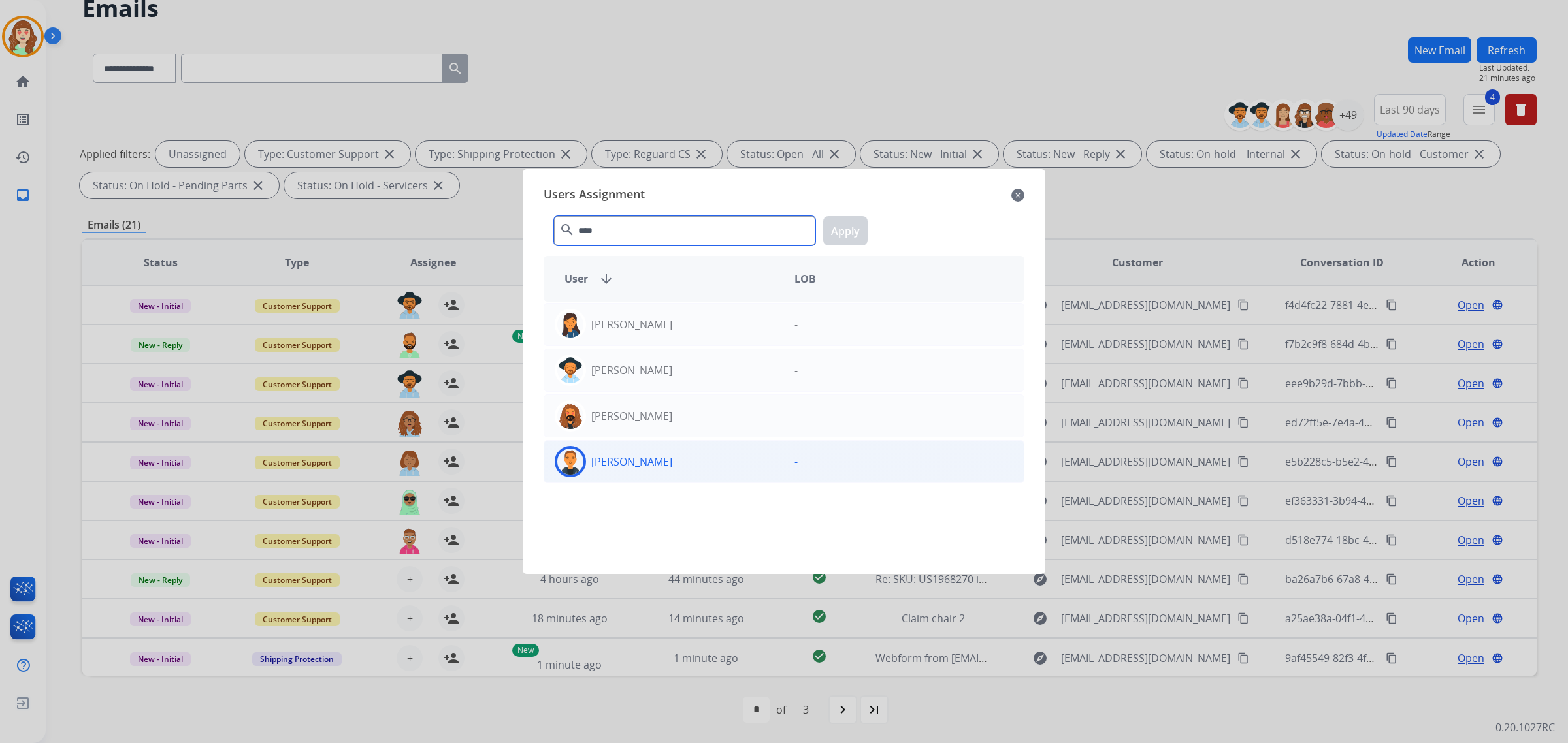
type input "****"
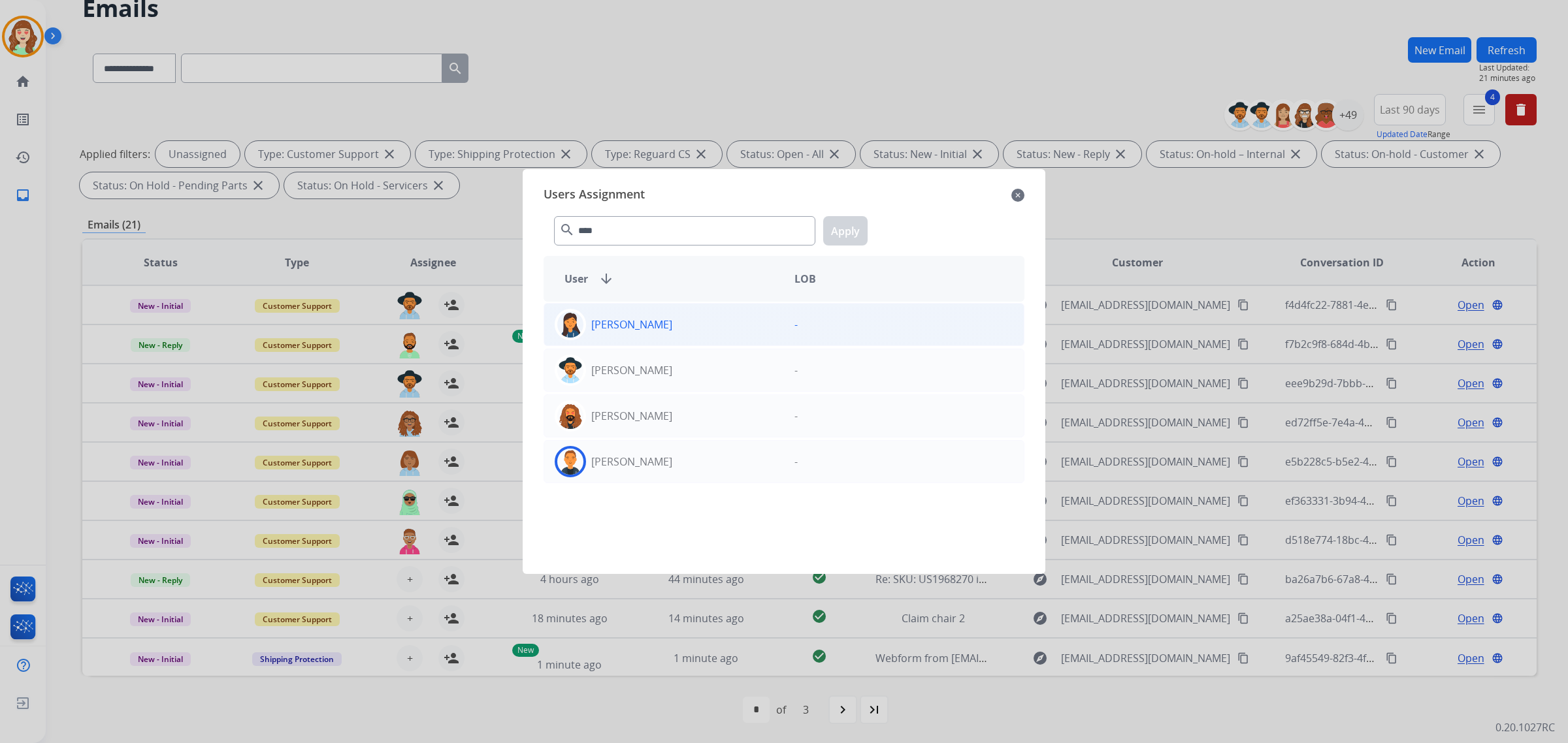
drag, startPoint x: 680, startPoint y: 469, endPoint x: 837, endPoint y: 317, distance: 218.5
click at [680, 467] on div "[PERSON_NAME]" at bounding box center [664, 461] width 240 height 31
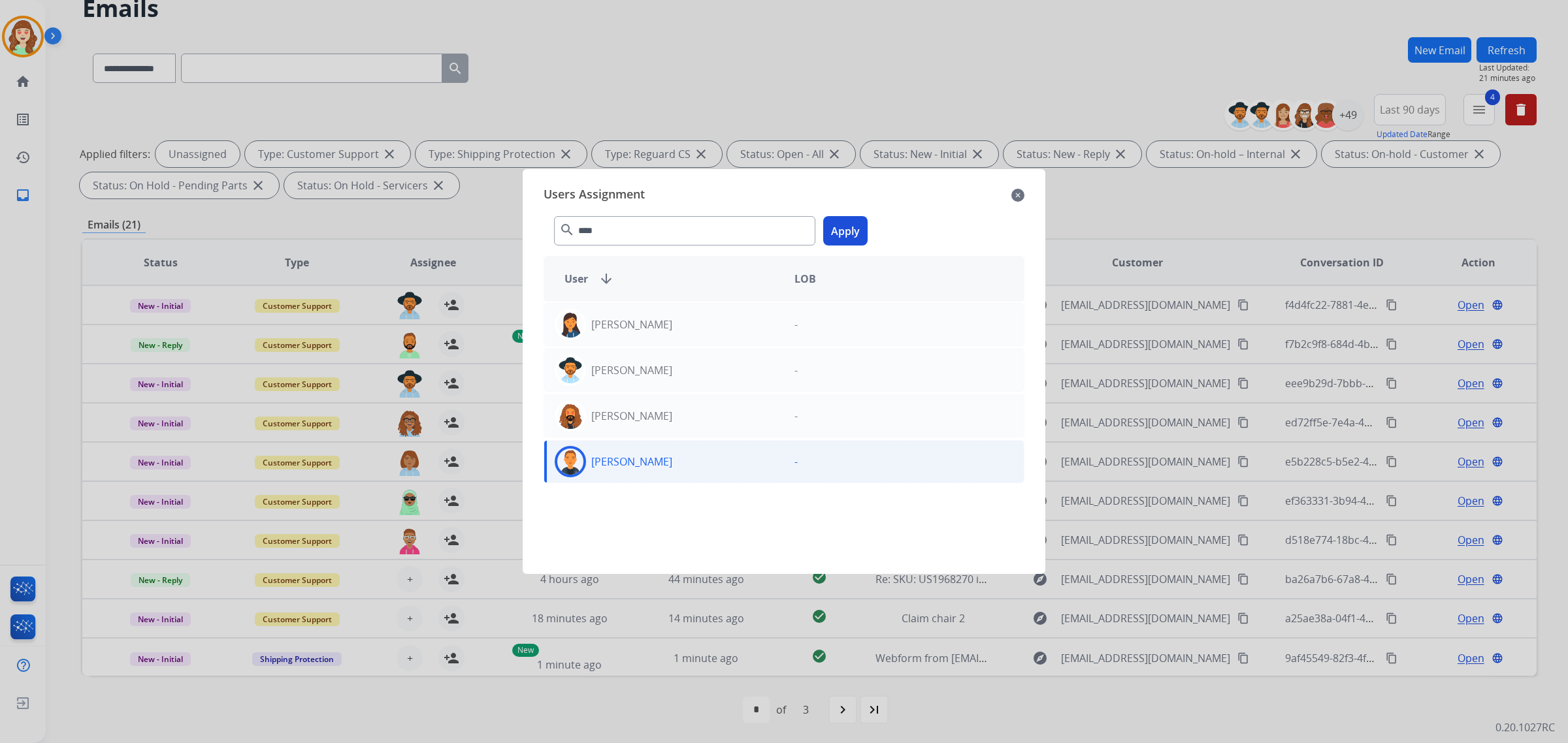
click at [837, 236] on button "Apply" at bounding box center [845, 230] width 45 height 29
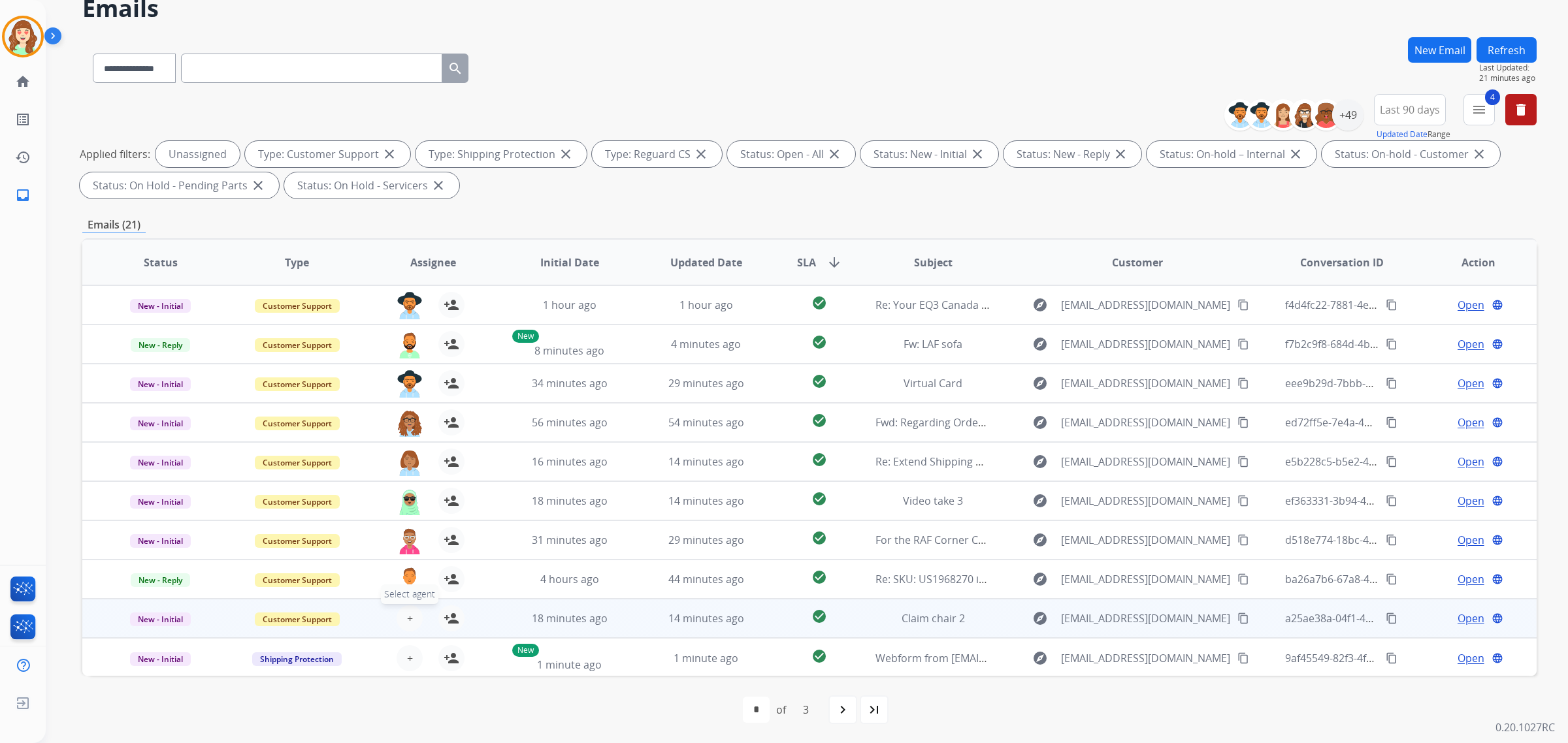
click at [407, 619] on span "+" at bounding box center [409, 619] width 6 height 16
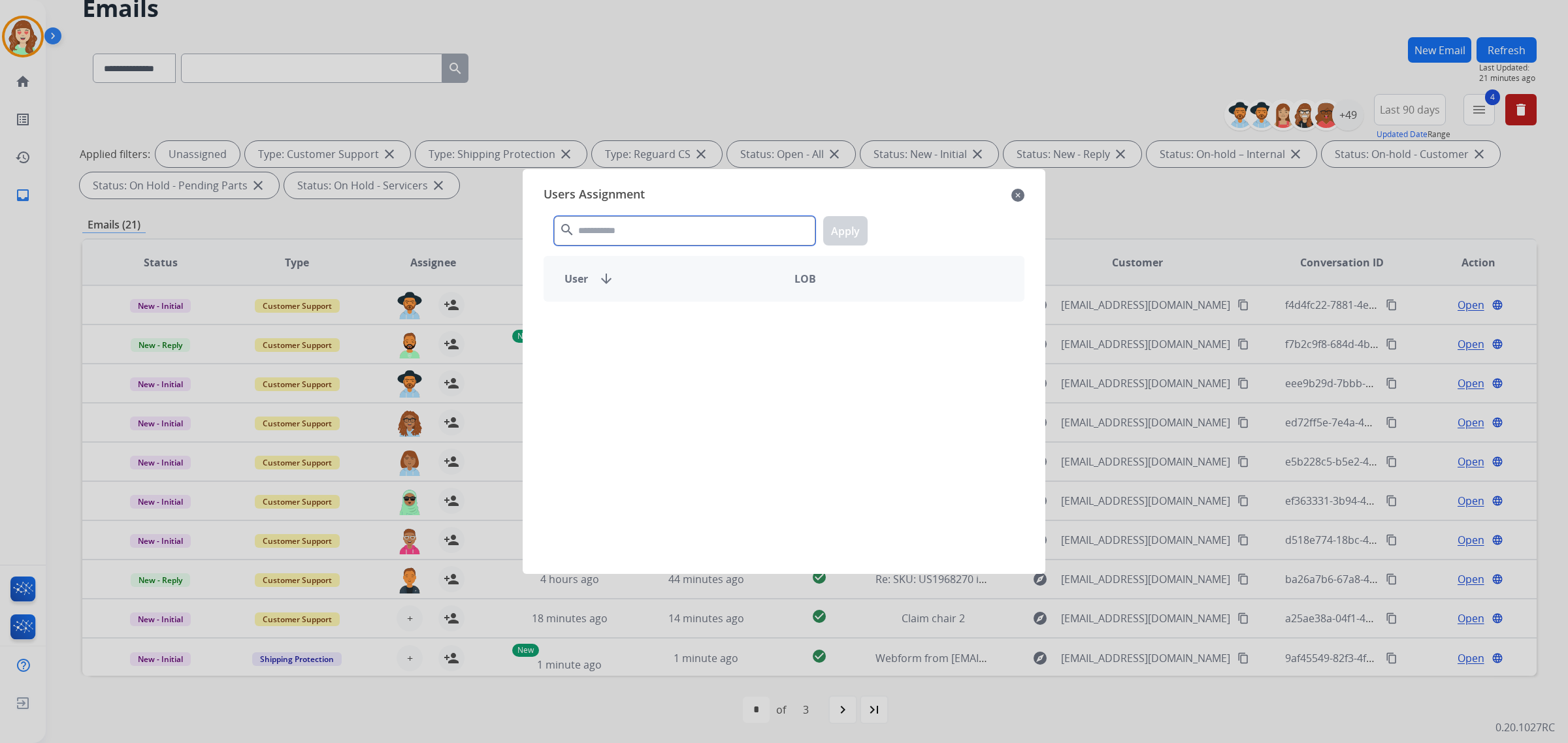
click at [598, 233] on input "text" at bounding box center [684, 230] width 262 height 29
type input "****"
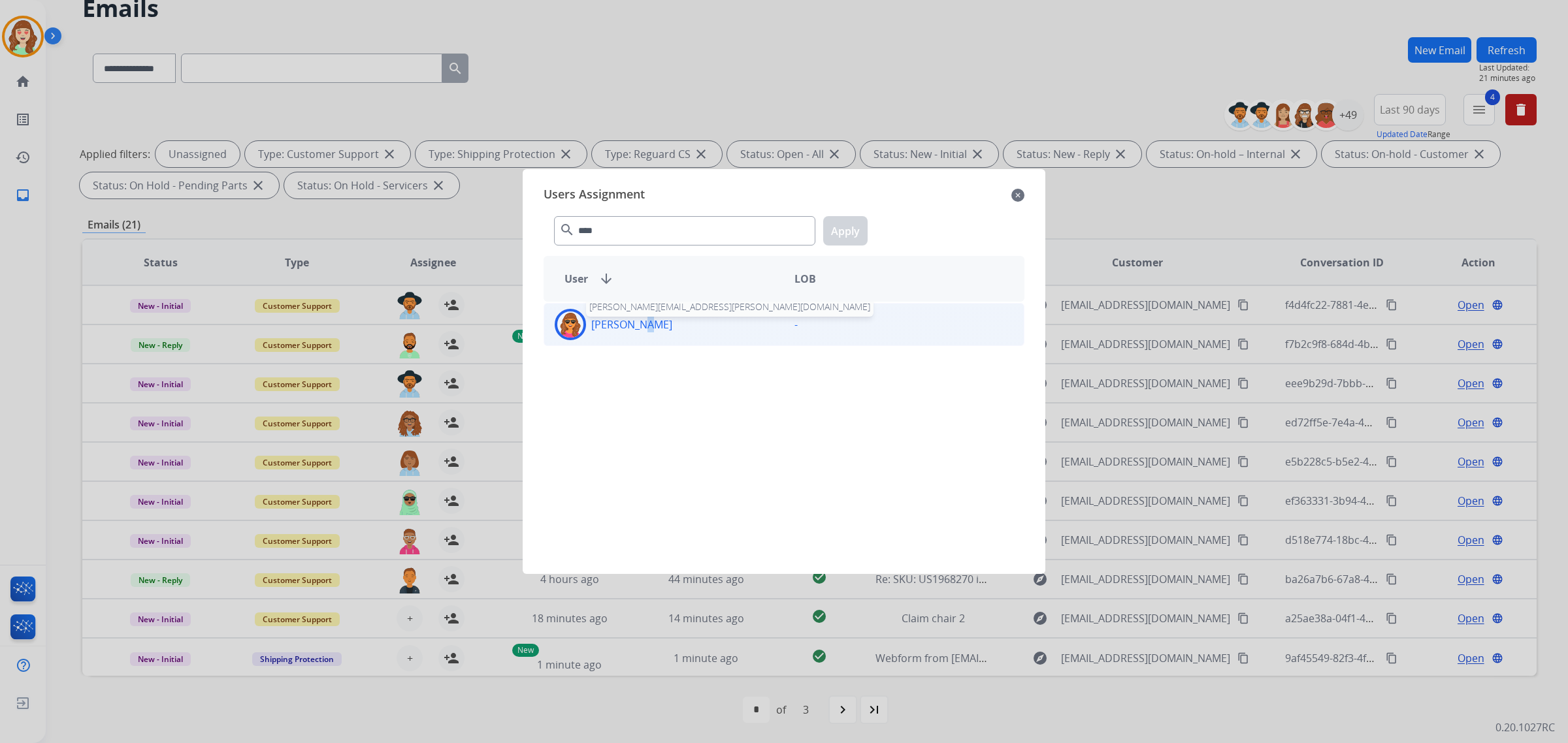
drag, startPoint x: 627, startPoint y: 323, endPoint x: 723, endPoint y: 311, distance: 96.7
click at [640, 323] on p "[PERSON_NAME]" at bounding box center [632, 324] width 81 height 16
drag, startPoint x: 849, startPoint y: 230, endPoint x: 764, endPoint y: 269, distance: 93.5
click at [845, 232] on button "Apply" at bounding box center [845, 230] width 45 height 29
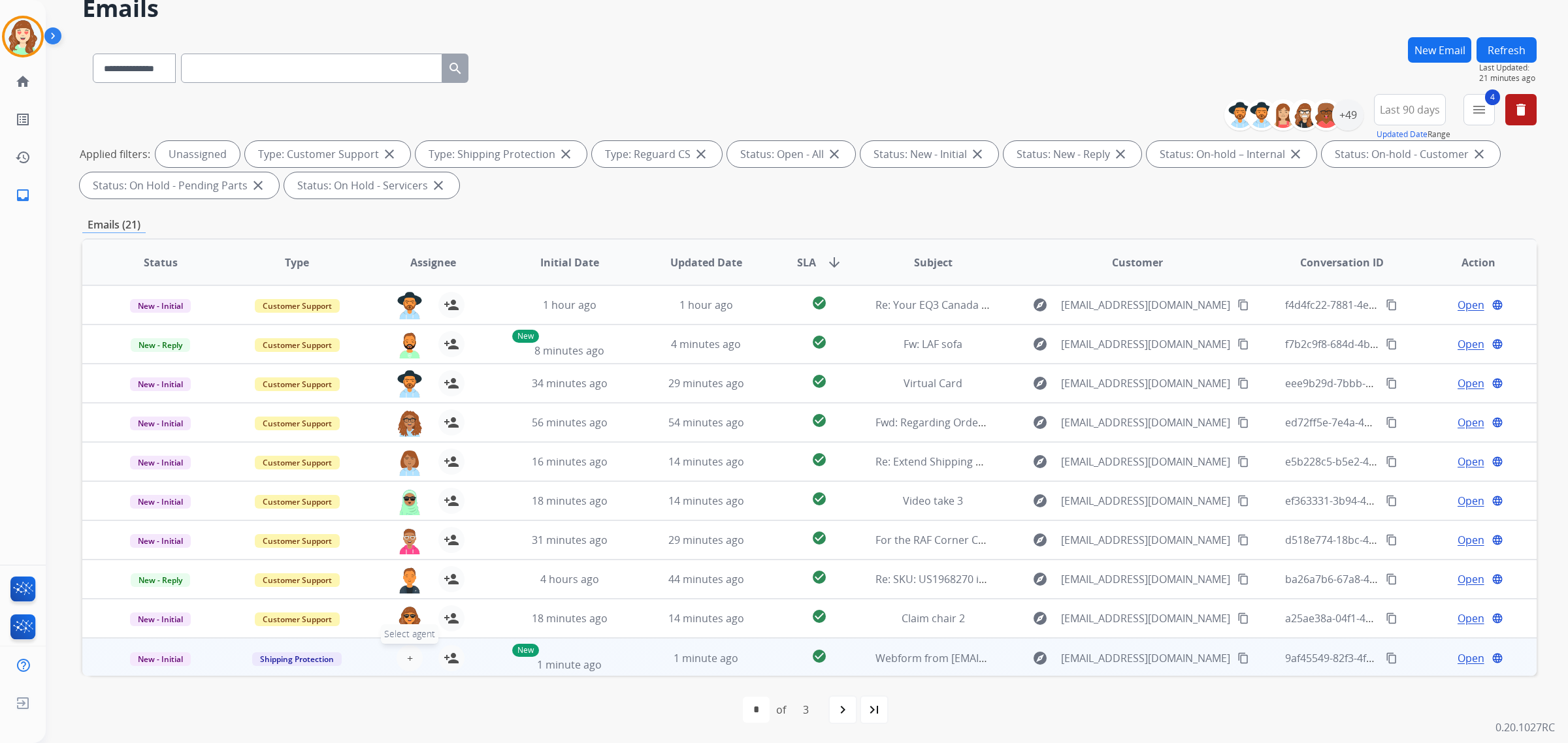
click at [408, 658] on span "+" at bounding box center [409, 658] width 6 height 16
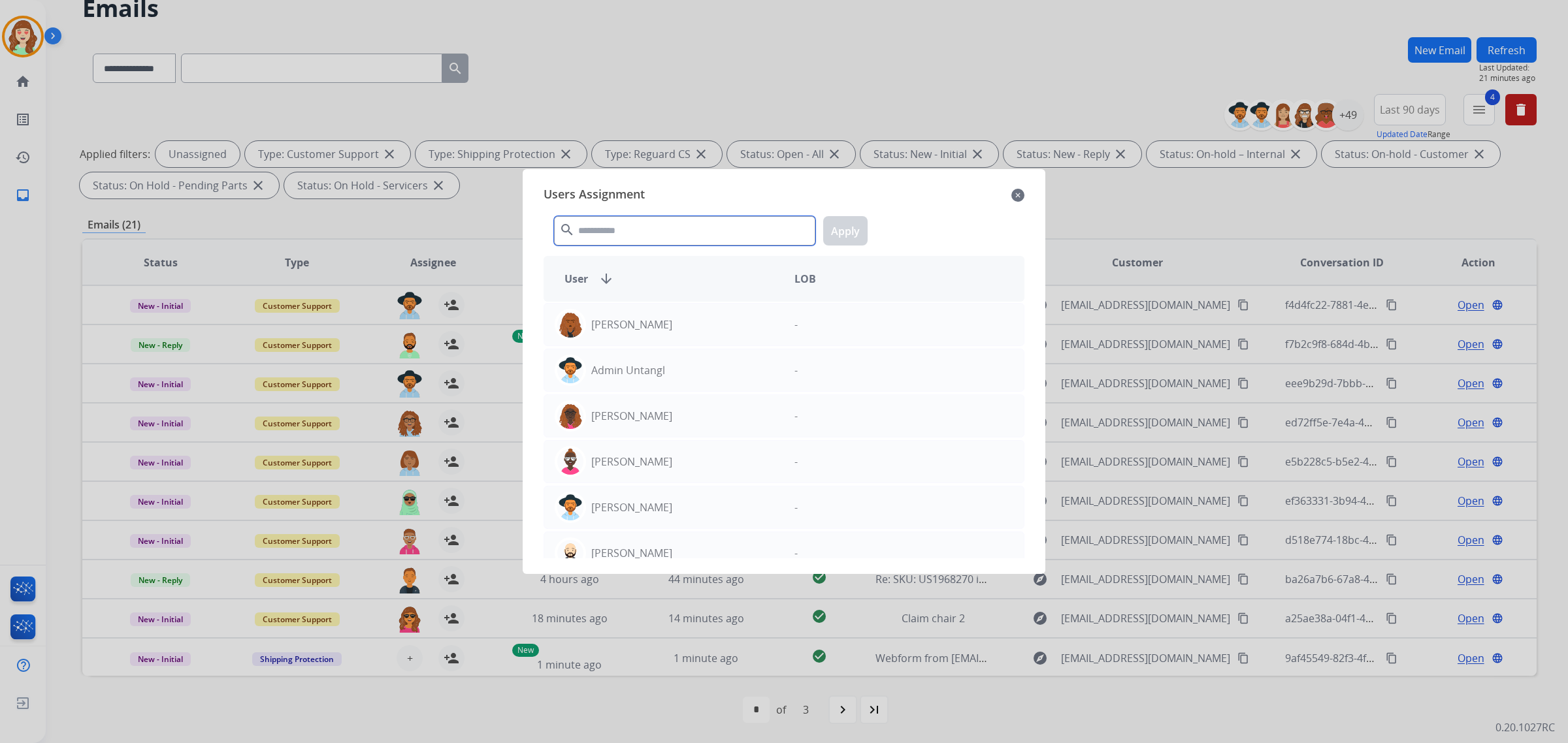
click at [634, 232] on input "text" at bounding box center [684, 230] width 262 height 29
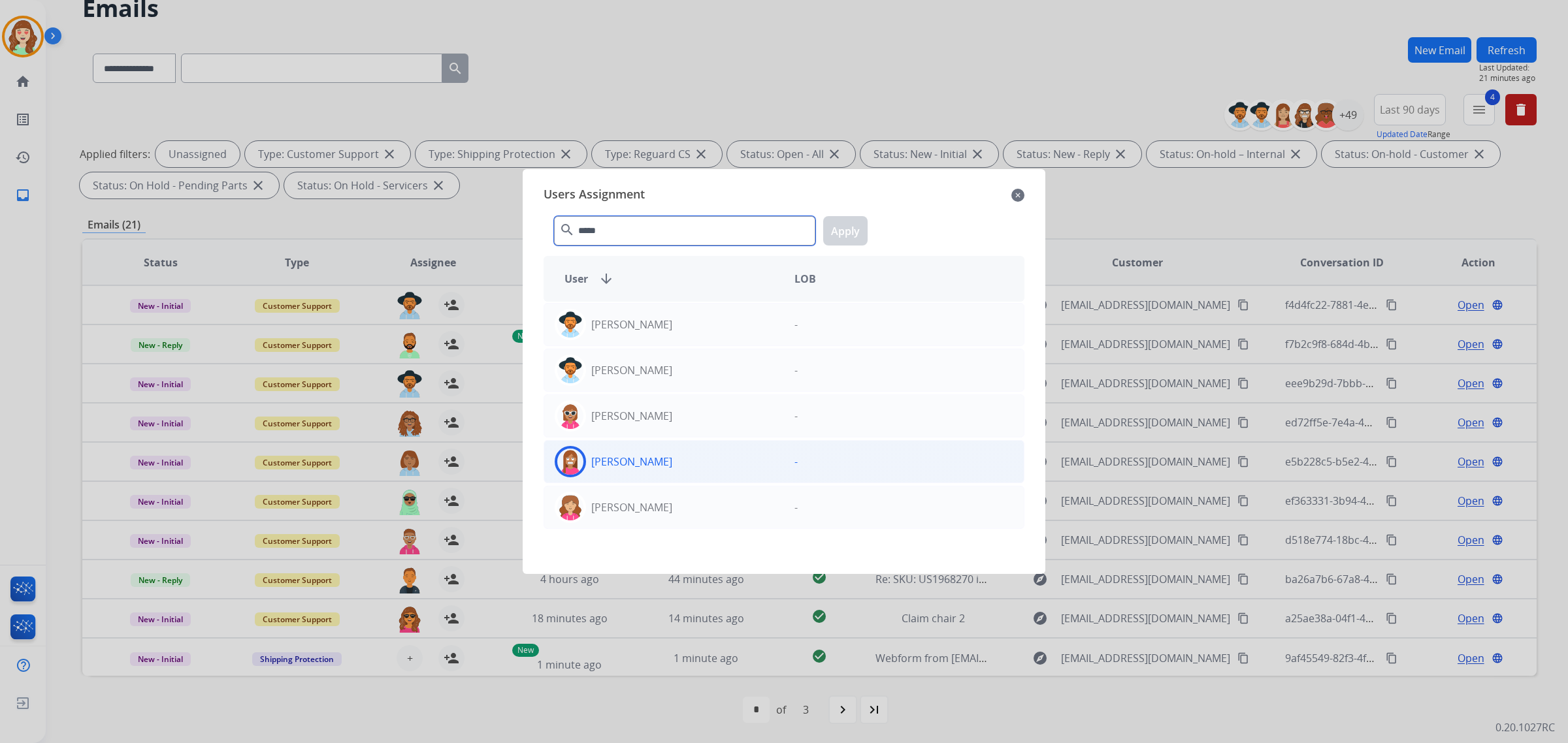
type input "*****"
click at [707, 460] on div "[PERSON_NAME]" at bounding box center [664, 461] width 240 height 31
click at [845, 240] on button "Apply" at bounding box center [845, 230] width 45 height 29
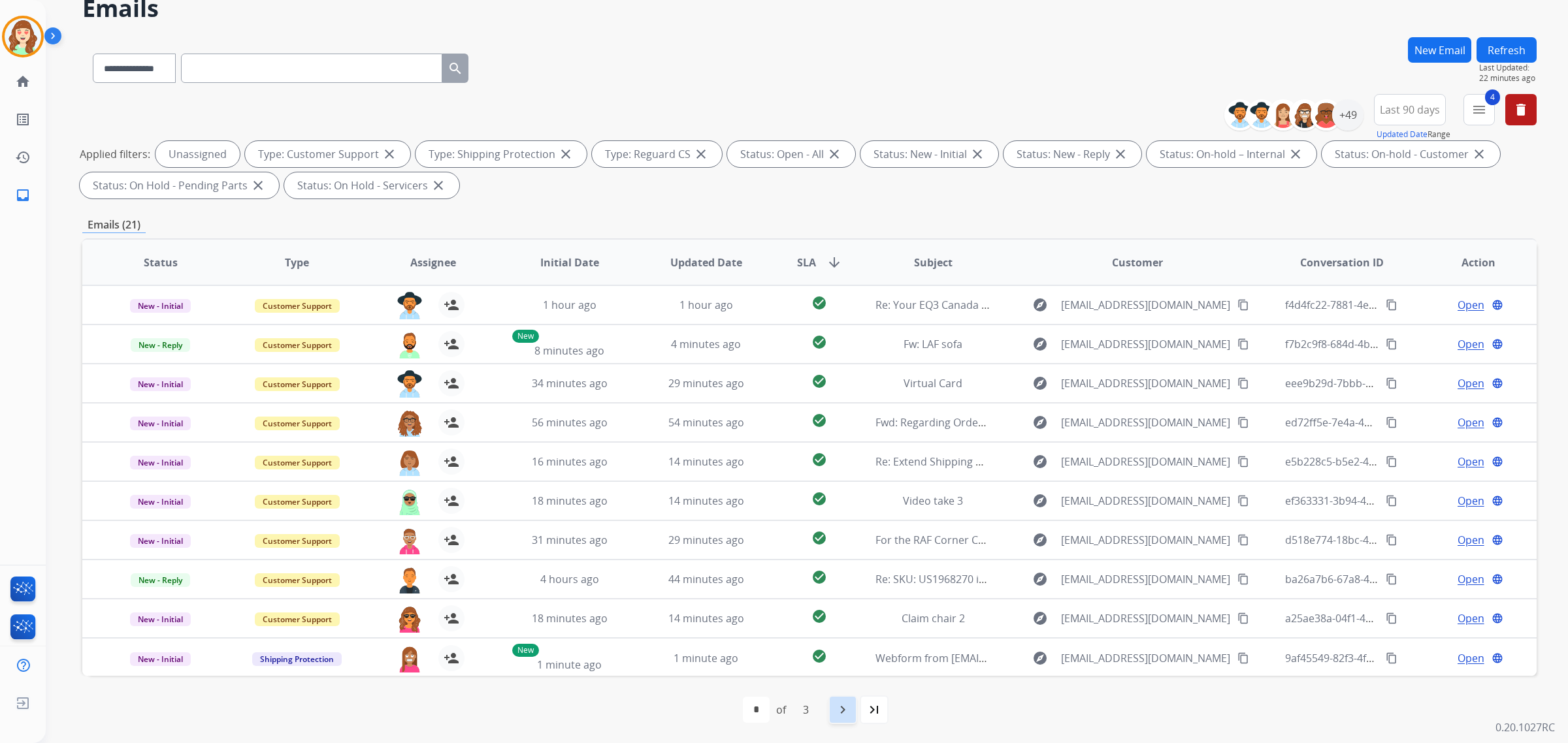
click at [853, 716] on div "navigate_next" at bounding box center [842, 710] width 29 height 29
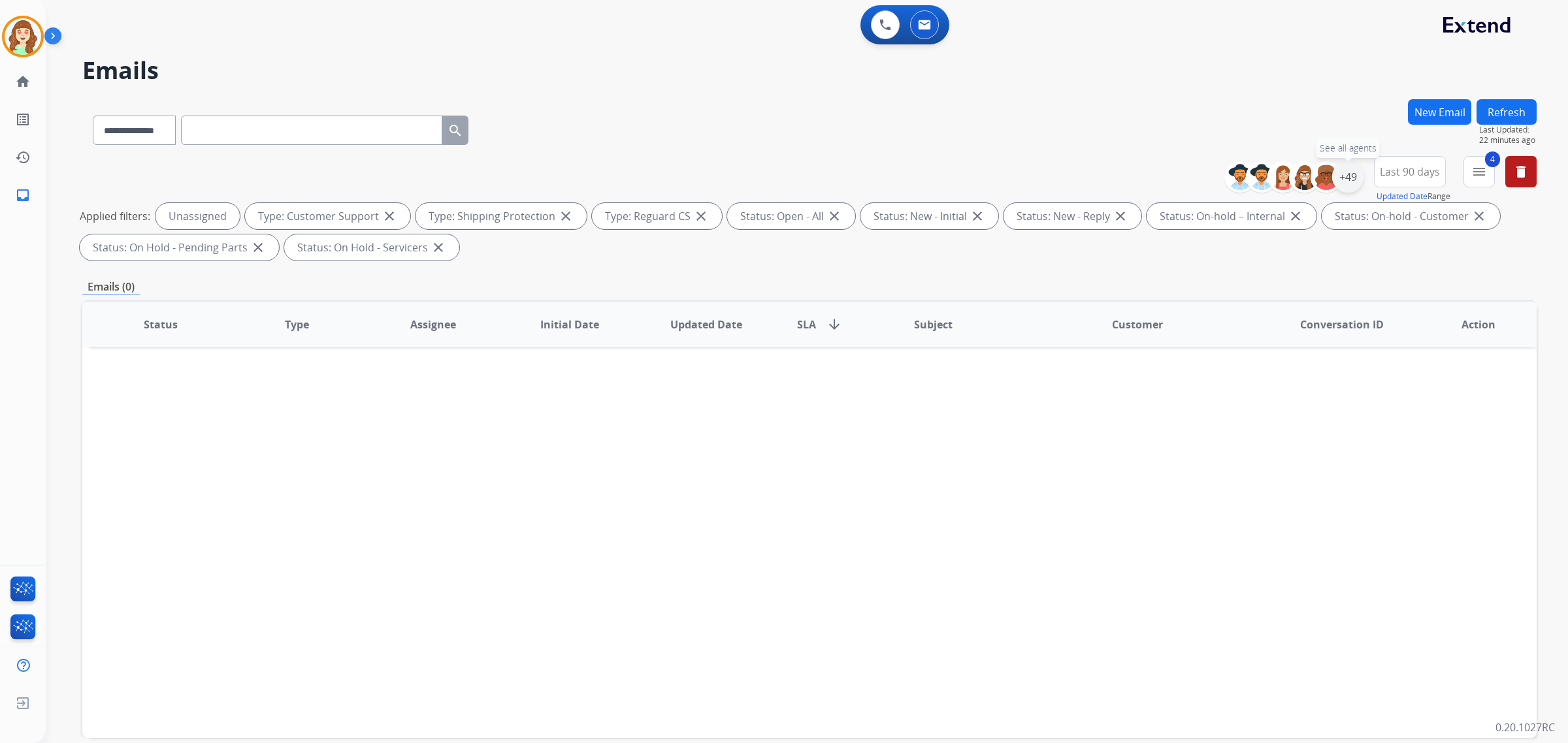
click at [1345, 175] on div "+49" at bounding box center [1347, 176] width 31 height 31
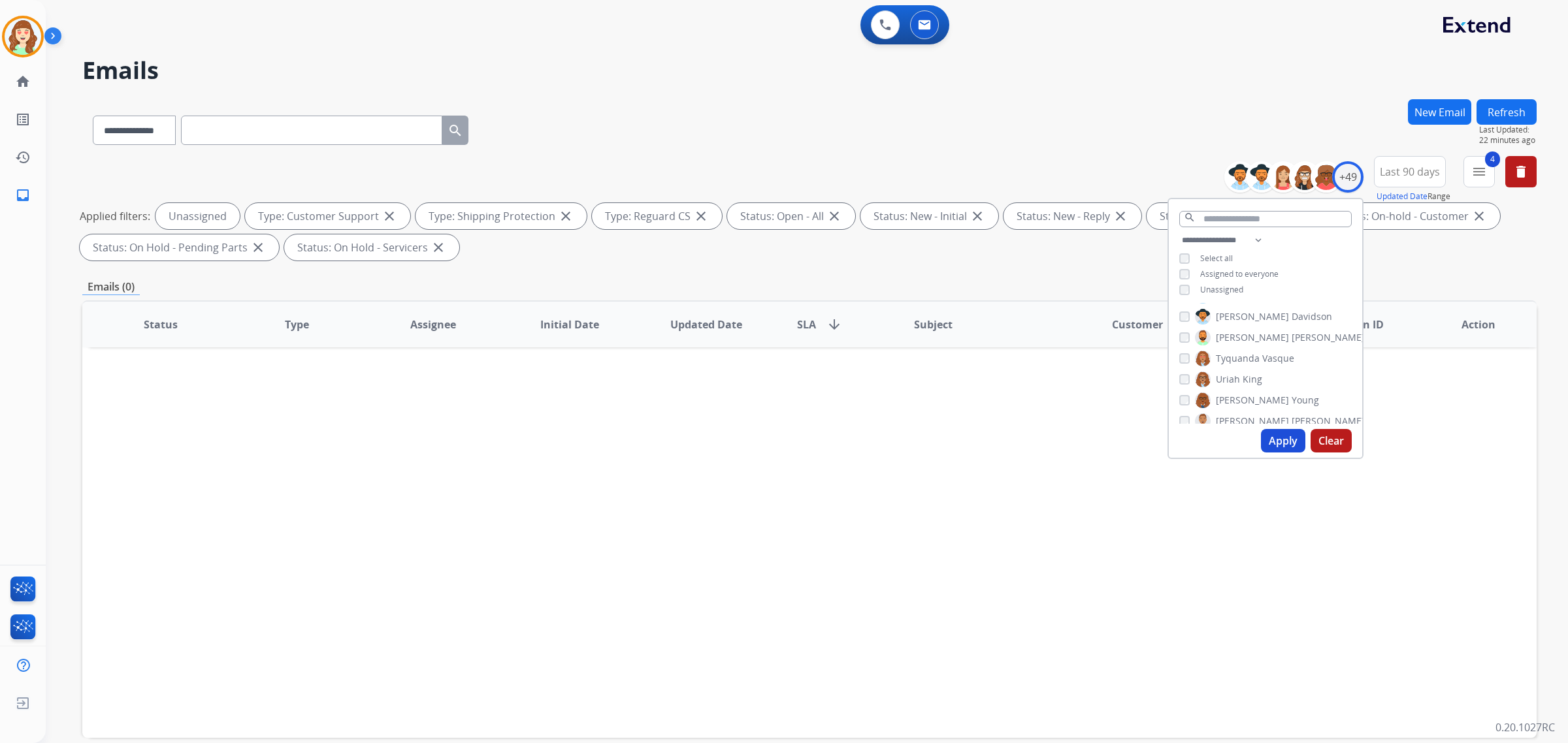
click at [1275, 438] on button "Apply" at bounding box center [1283, 440] width 45 height 23
